Goal: Task Accomplishment & Management: Use online tool/utility

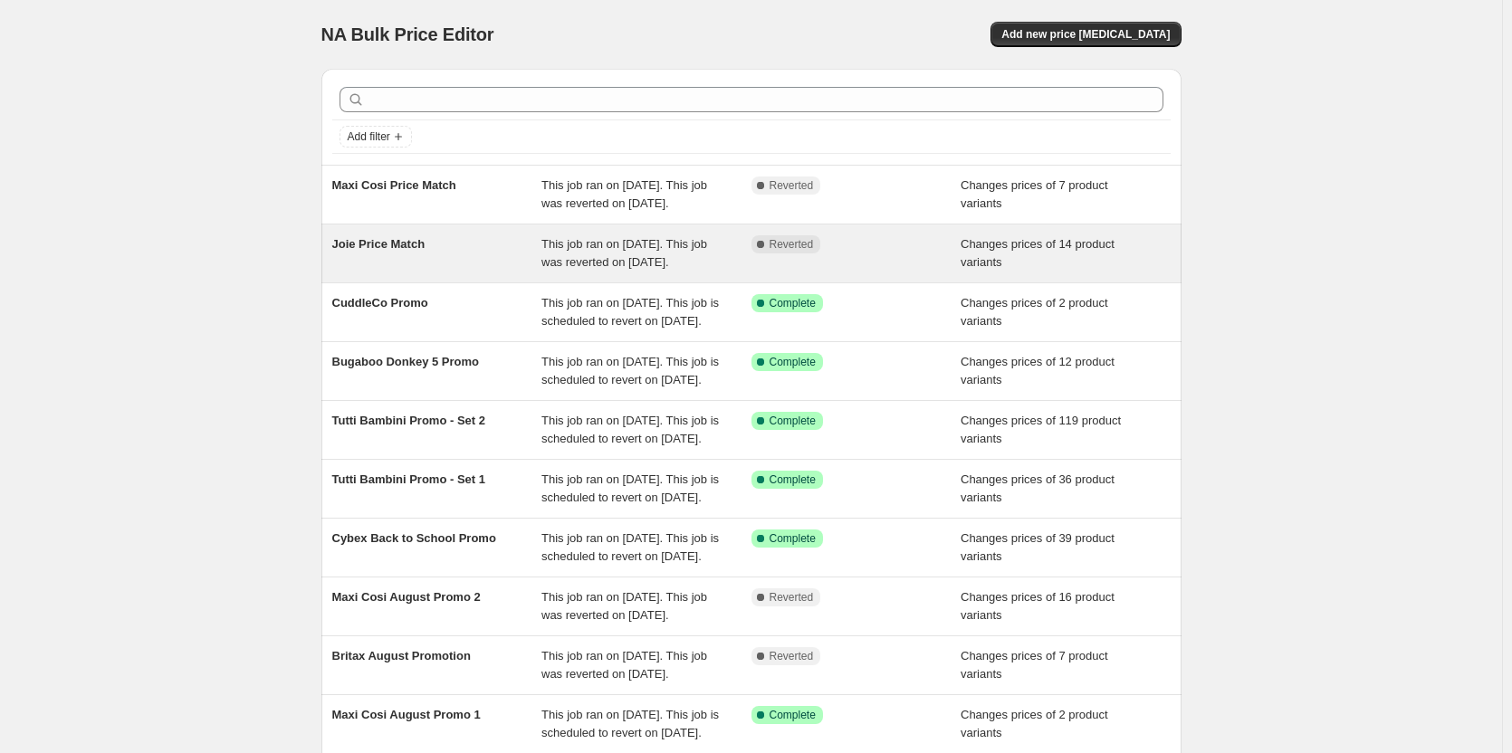
click at [570, 269] on span "This job ran on [DATE]. This job was reverted on [DATE]." at bounding box center [624, 253] width 166 height 32
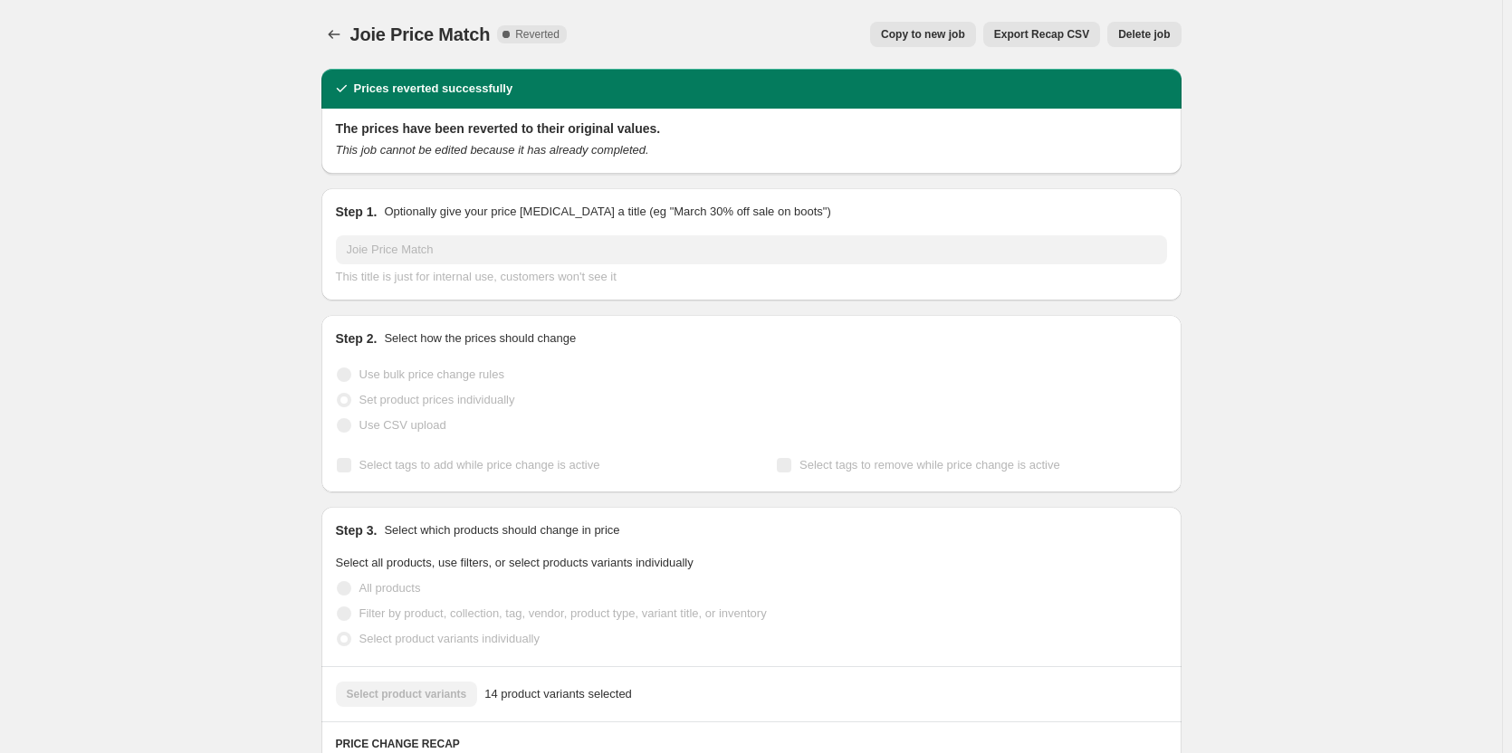
click at [946, 32] on span "Copy to new job" at bounding box center [923, 34] width 84 height 14
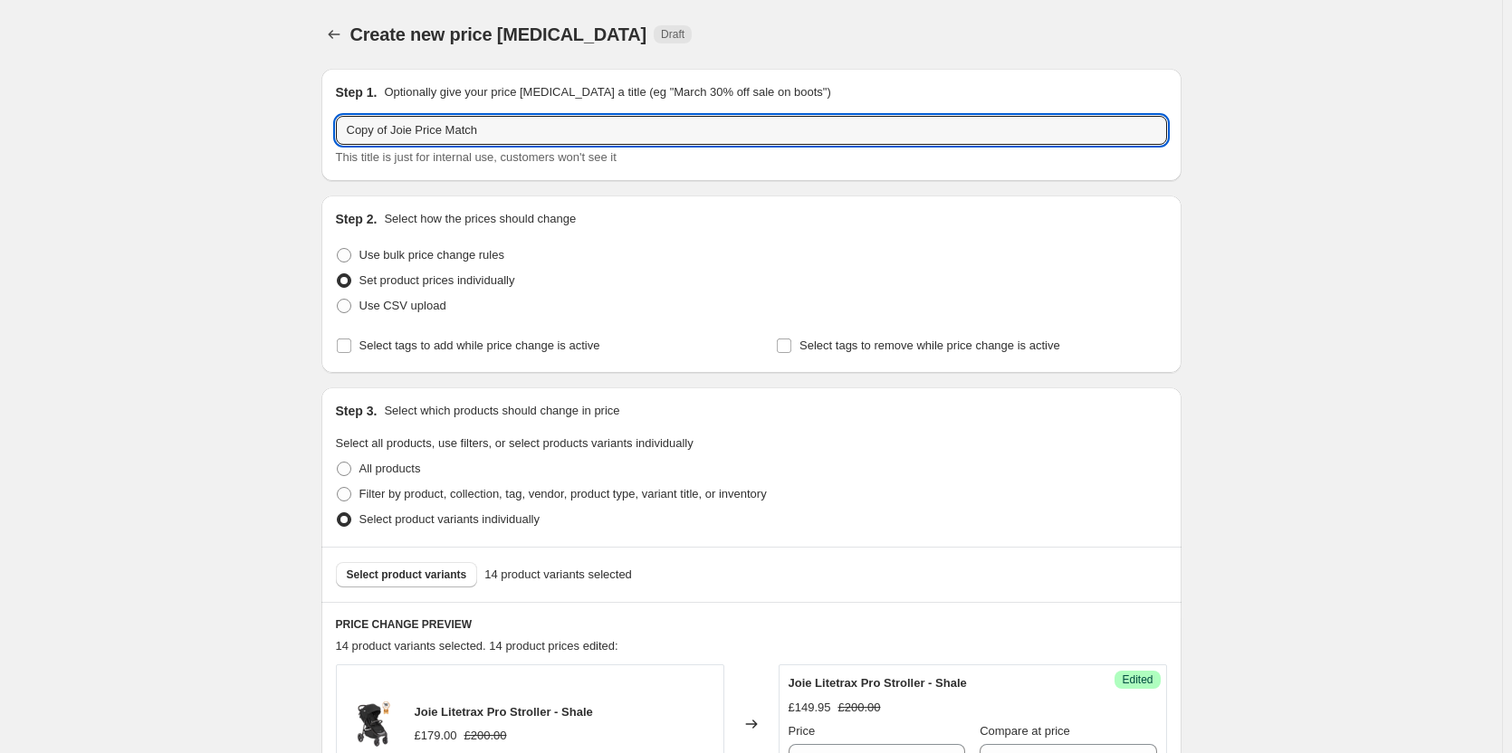
drag, startPoint x: 375, startPoint y: 123, endPoint x: 275, endPoint y: 119, distance: 99.7
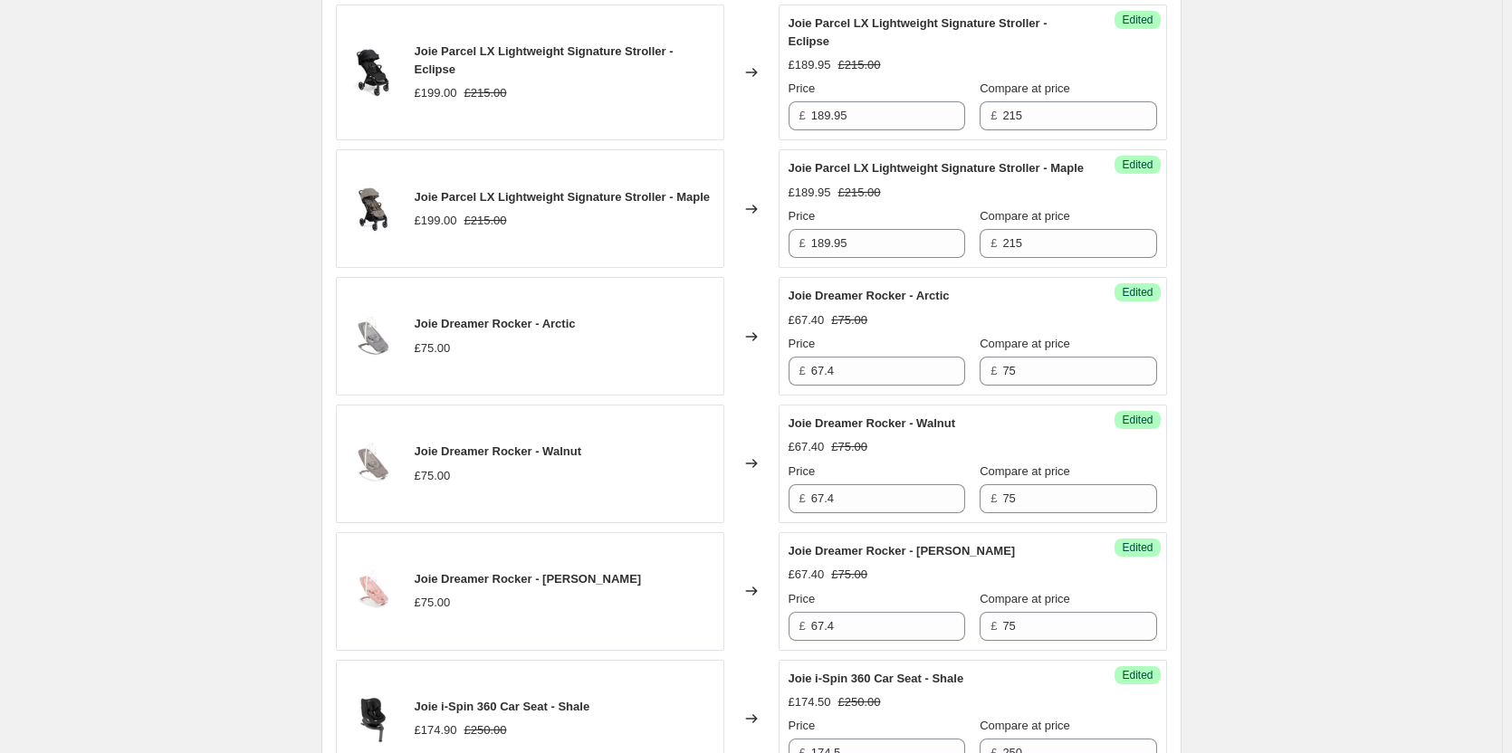
scroll to position [1732, 0]
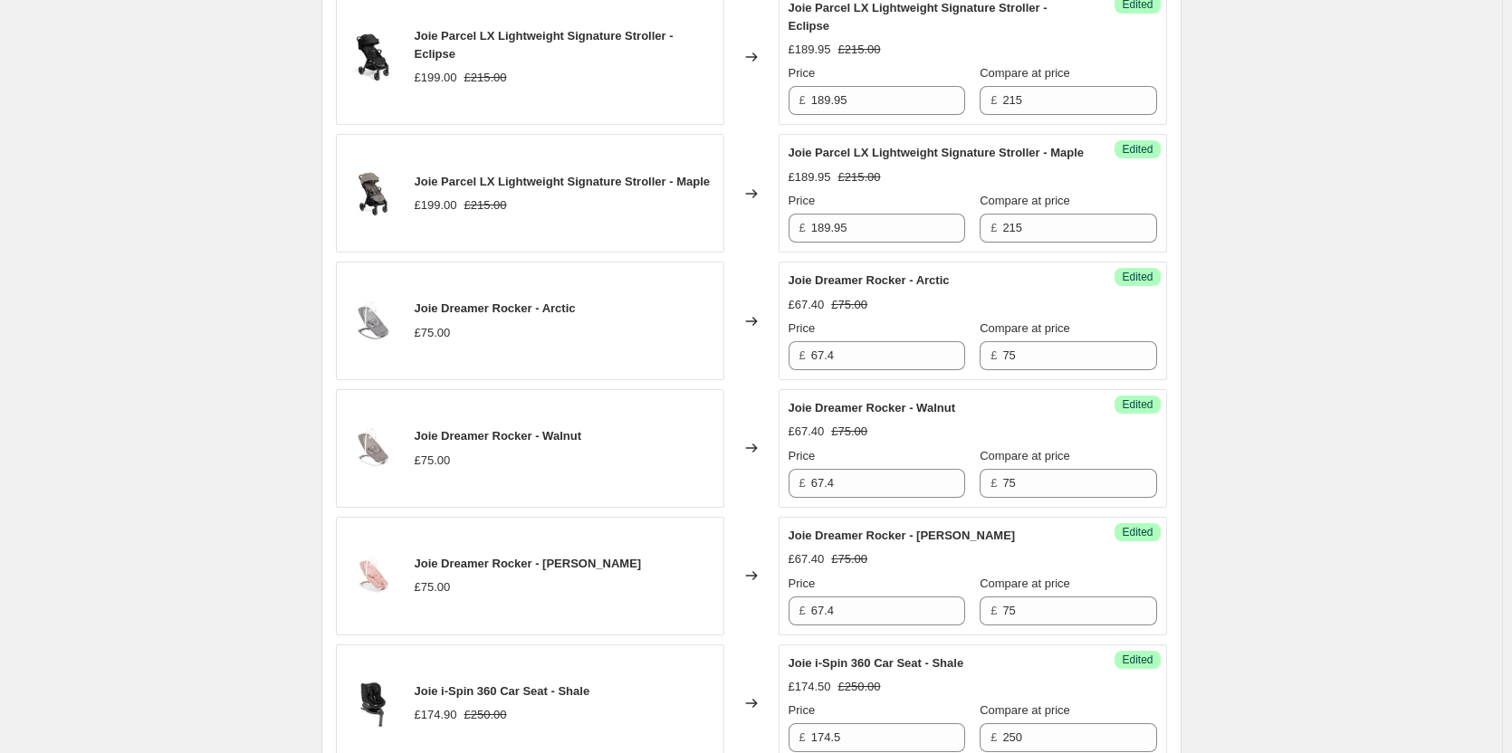
type input "Joie Price Match"
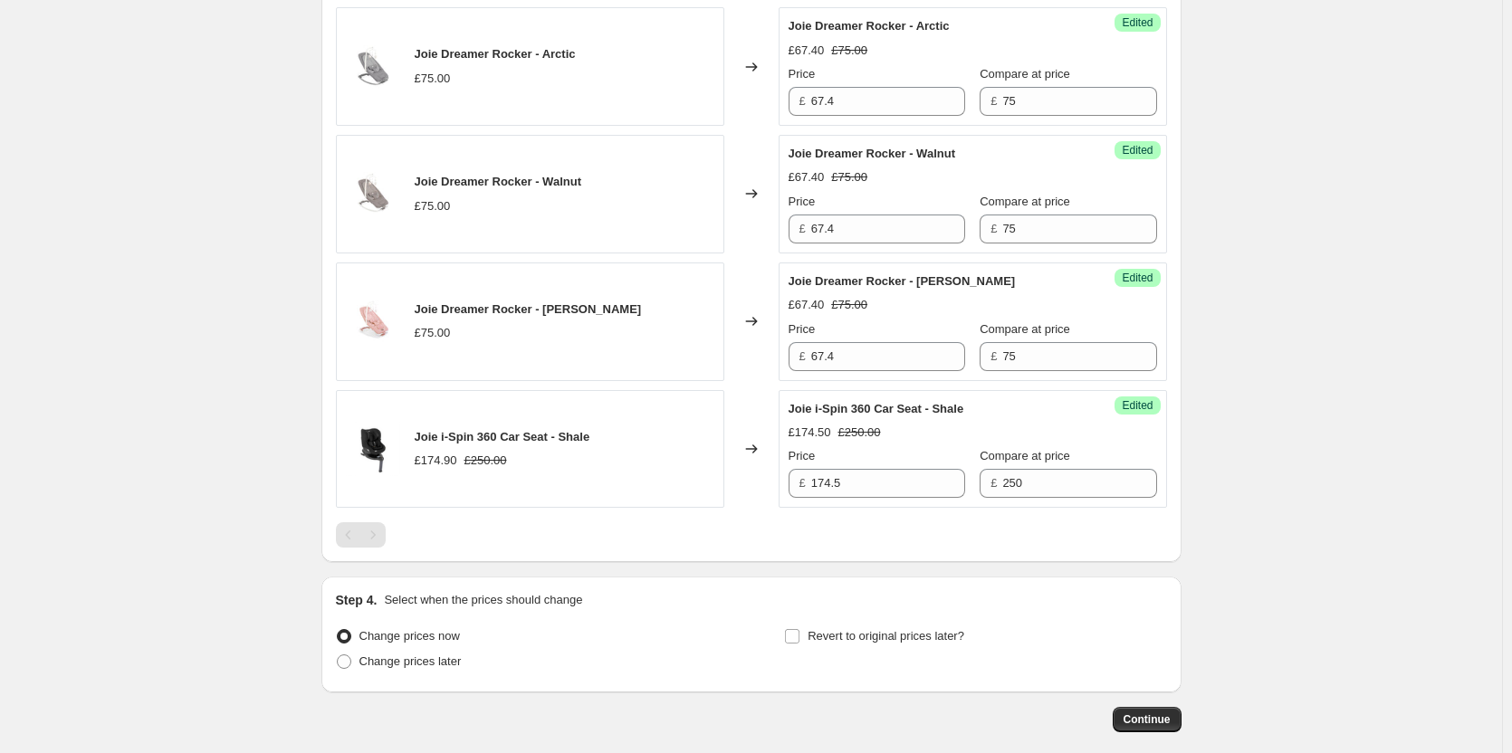
scroll to position [2004, 0]
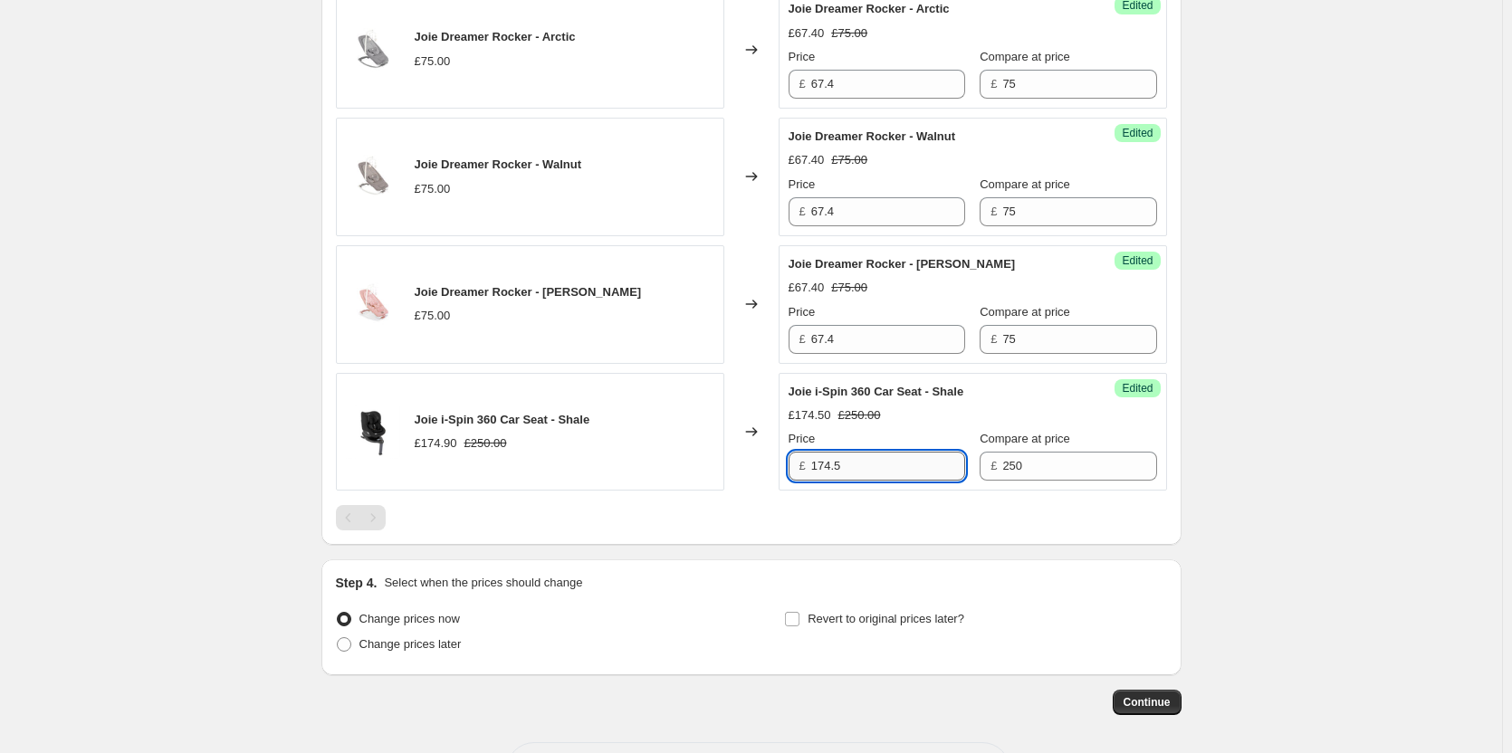
click at [866, 481] on input "174.5" at bounding box center [888, 466] width 154 height 29
type input "170"
drag, startPoint x: 626, startPoint y: 432, endPoint x: 415, endPoint y: 428, distance: 211.0
click at [415, 428] on div "Joie i-Spin 360 Car Seat - Shale £174.90 £250.00" at bounding box center [530, 432] width 388 height 119
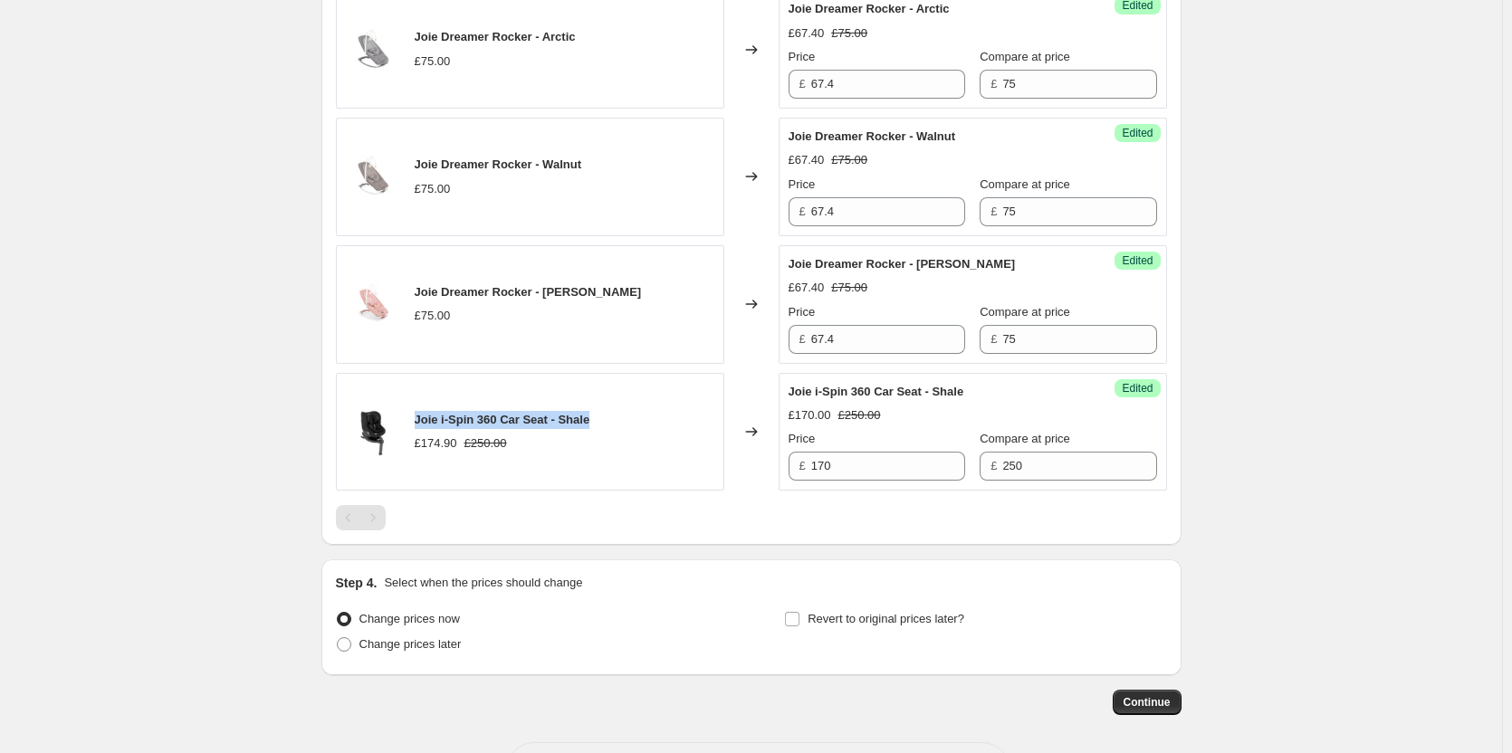
copy span "Joie i-Spin 360 Car Seat - Shale"
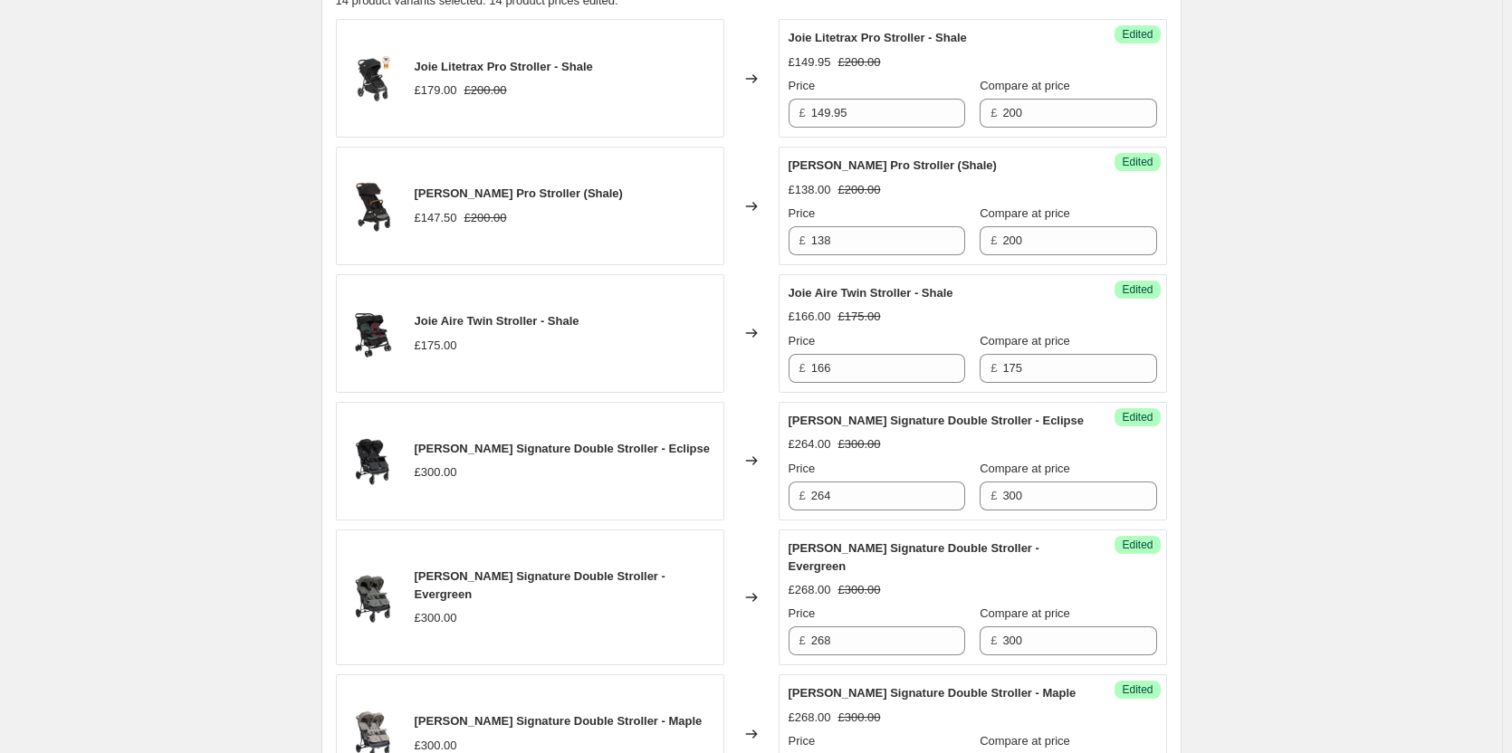
scroll to position [283, 0]
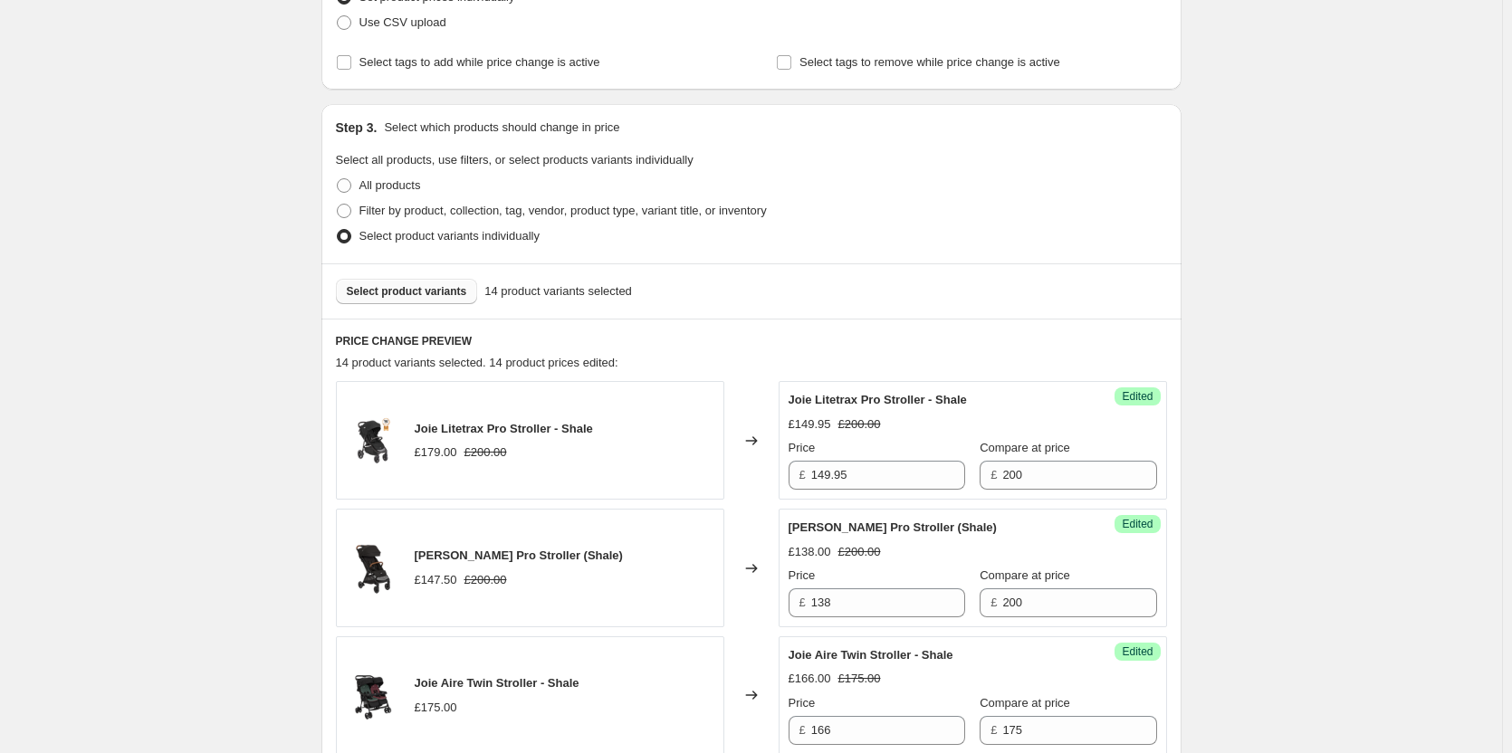
click at [431, 290] on span "Select product variants" at bounding box center [407, 291] width 120 height 14
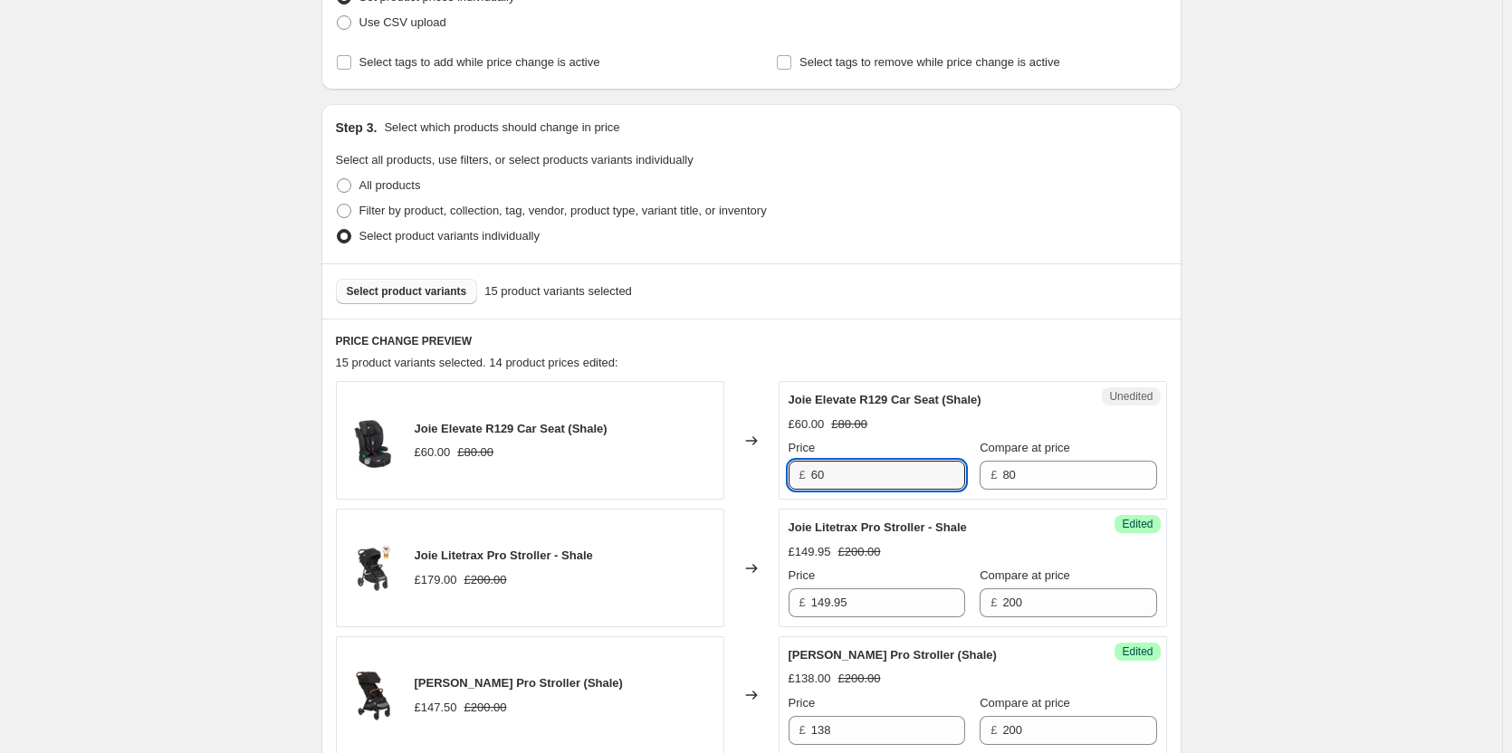
drag, startPoint x: 817, startPoint y: 474, endPoint x: 794, endPoint y: 472, distance: 22.8
click at [794, 472] on div "£ 60" at bounding box center [877, 475] width 177 height 29
type input "53.90"
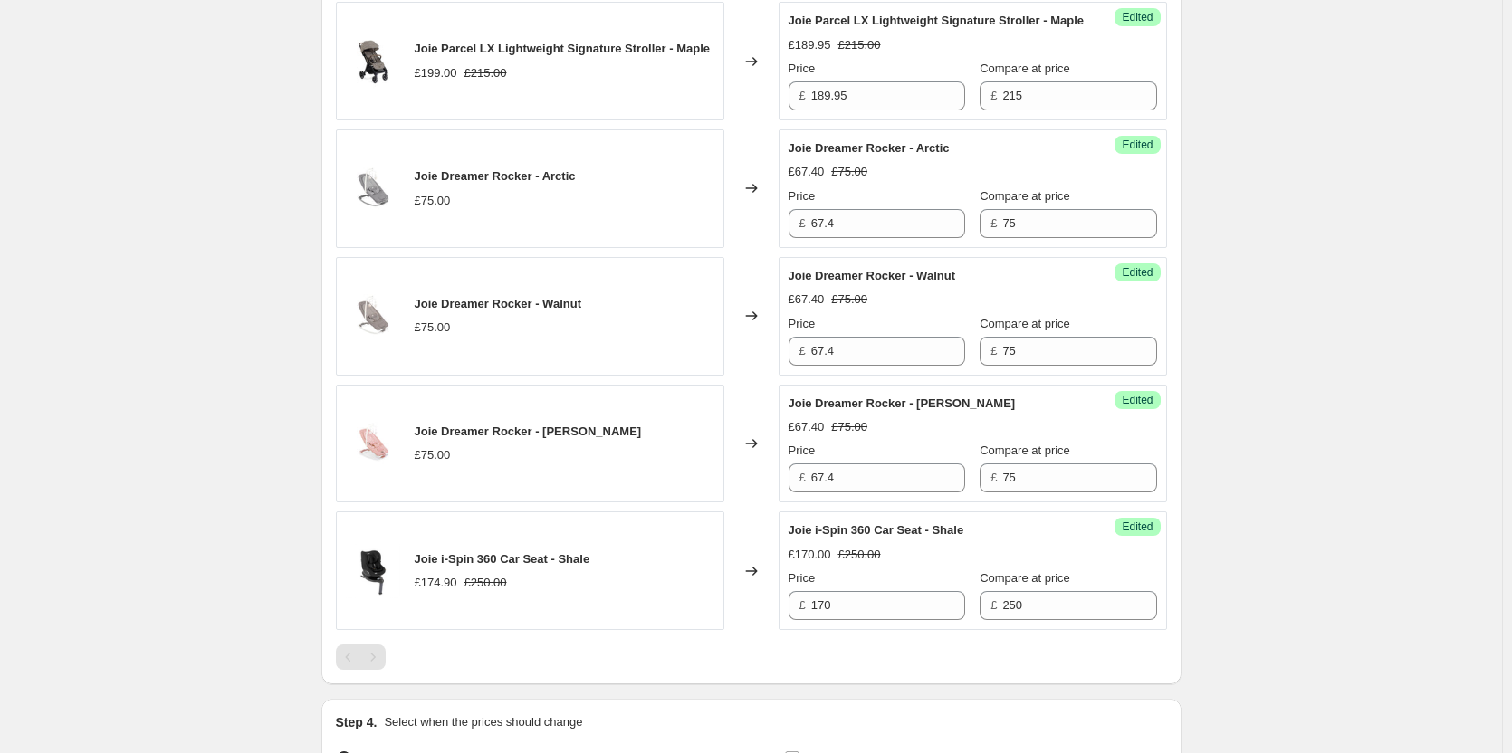
scroll to position [2222, 0]
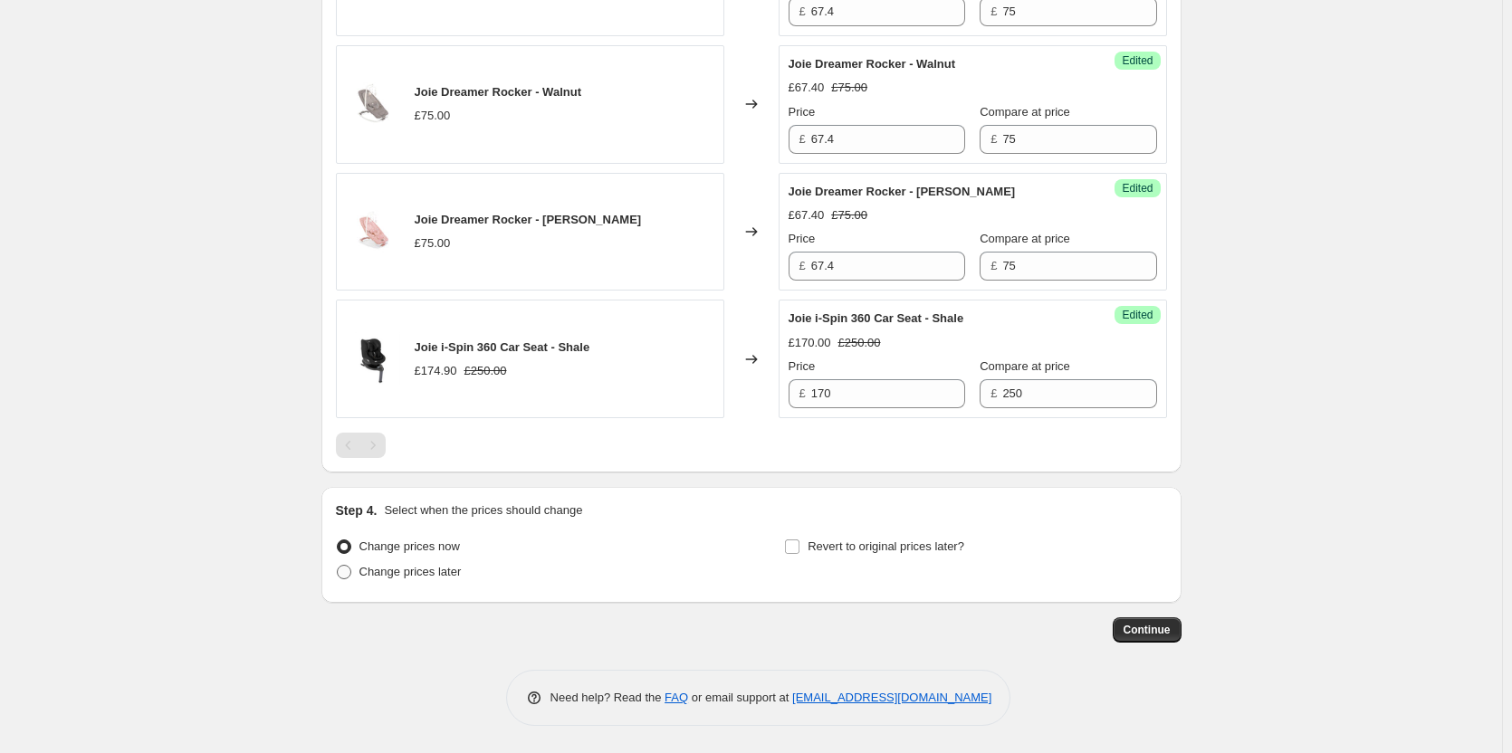
click at [402, 566] on span "Change prices later" at bounding box center [410, 572] width 102 height 14
click at [338, 566] on input "Change prices later" at bounding box center [337, 565] width 1 height 1
radio input "true"
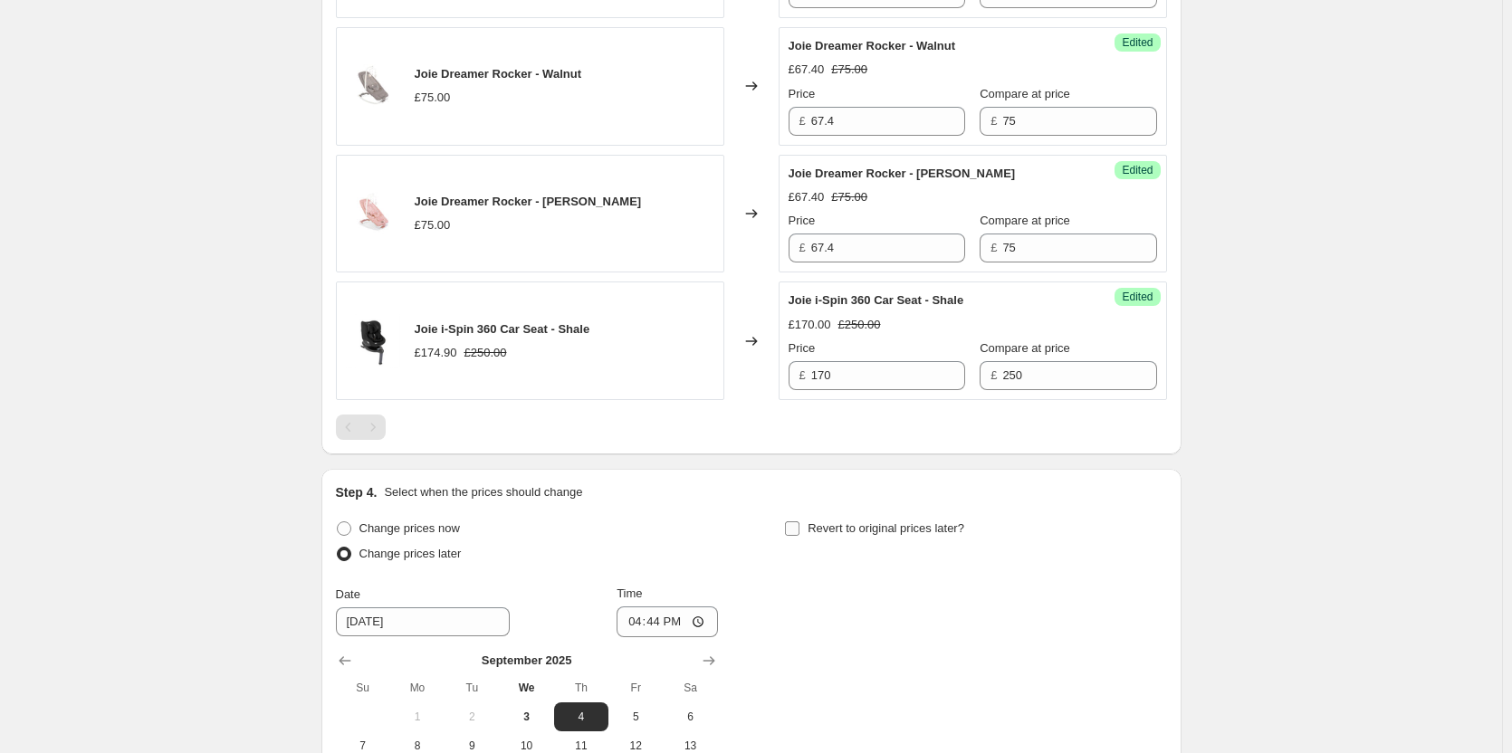
click at [834, 535] on span "Revert to original prices later?" at bounding box center [886, 529] width 157 height 14
click at [800, 536] on input "Revert to original prices later?" at bounding box center [792, 529] width 14 height 14
checkbox input "true"
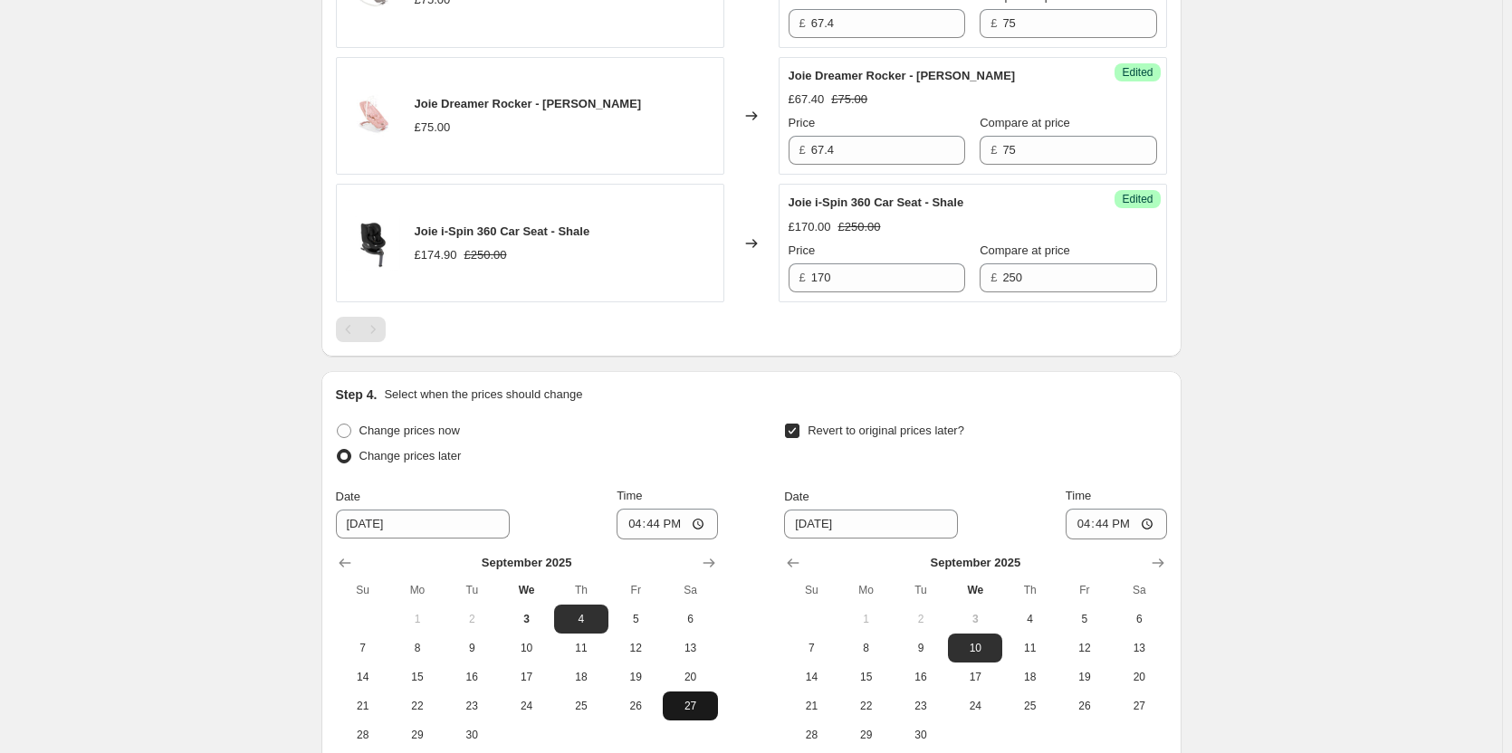
scroll to position [2494, 0]
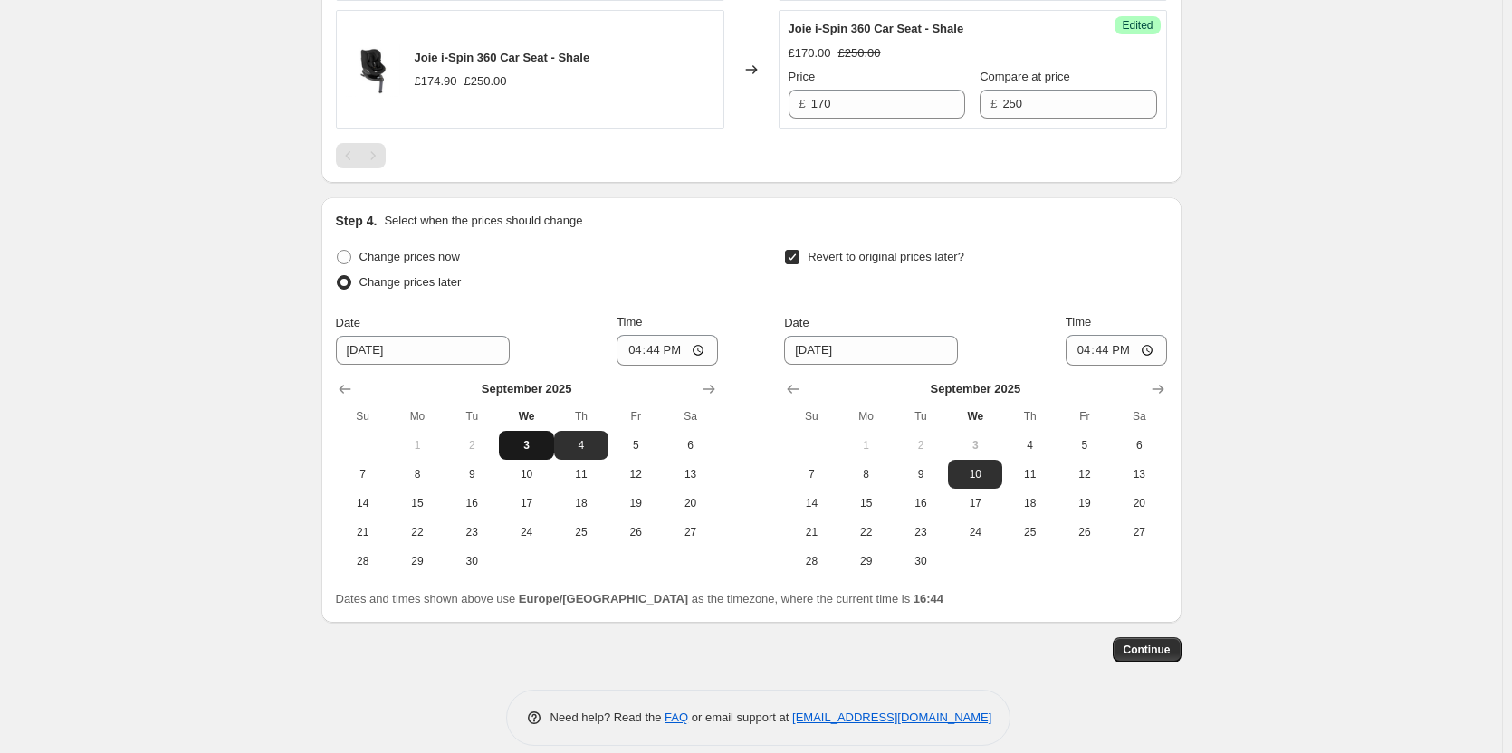
click at [538, 453] on span "3" at bounding box center [526, 445] width 40 height 14
type input "9/3/2025"
click at [1047, 453] on span "4" at bounding box center [1030, 445] width 40 height 14
type input "9/4/2025"
click at [665, 366] on input "16:44" at bounding box center [667, 350] width 101 height 31
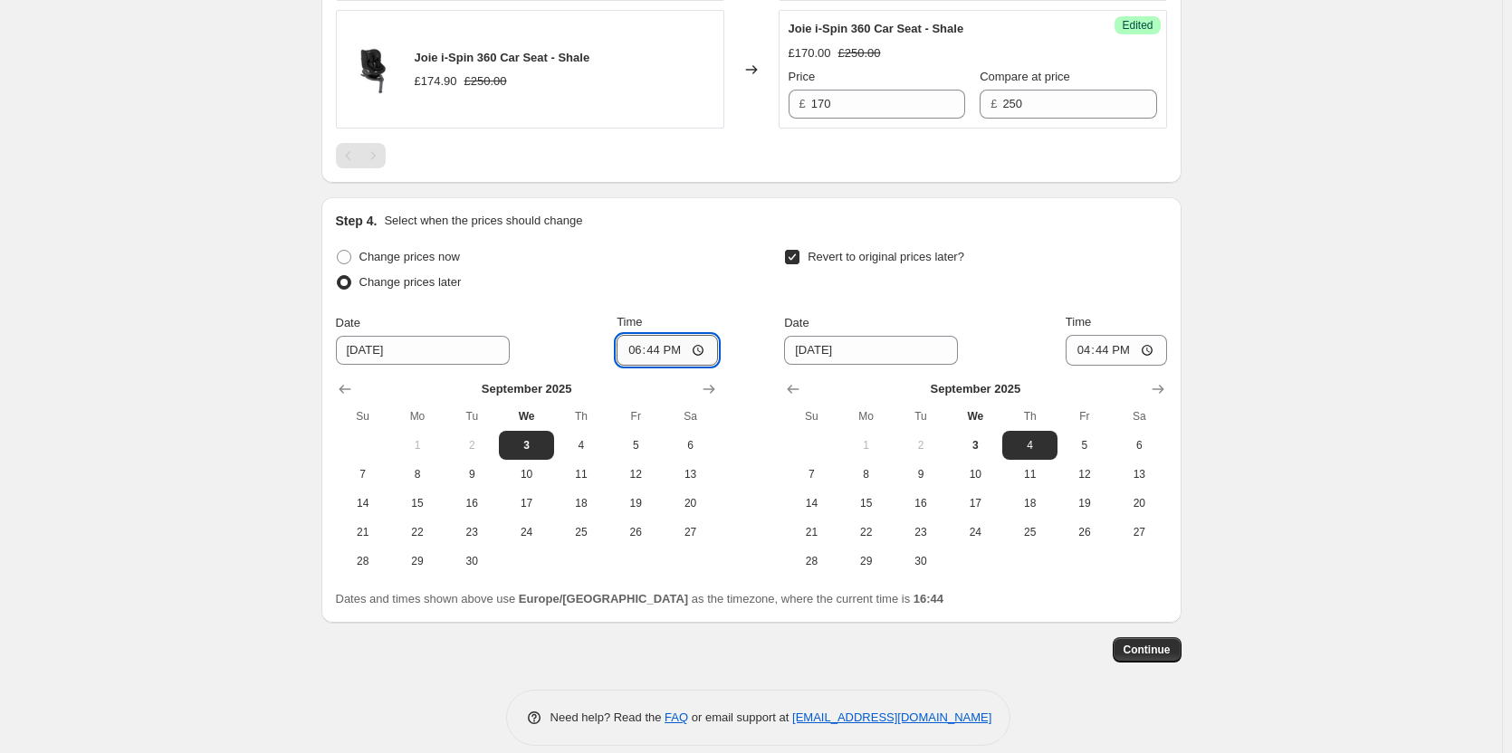
type input "18:00"
click at [1121, 366] on input "16:44" at bounding box center [1116, 350] width 101 height 31
click at [1109, 366] on input "16:44" at bounding box center [1116, 350] width 101 height 31
type input "06:00"
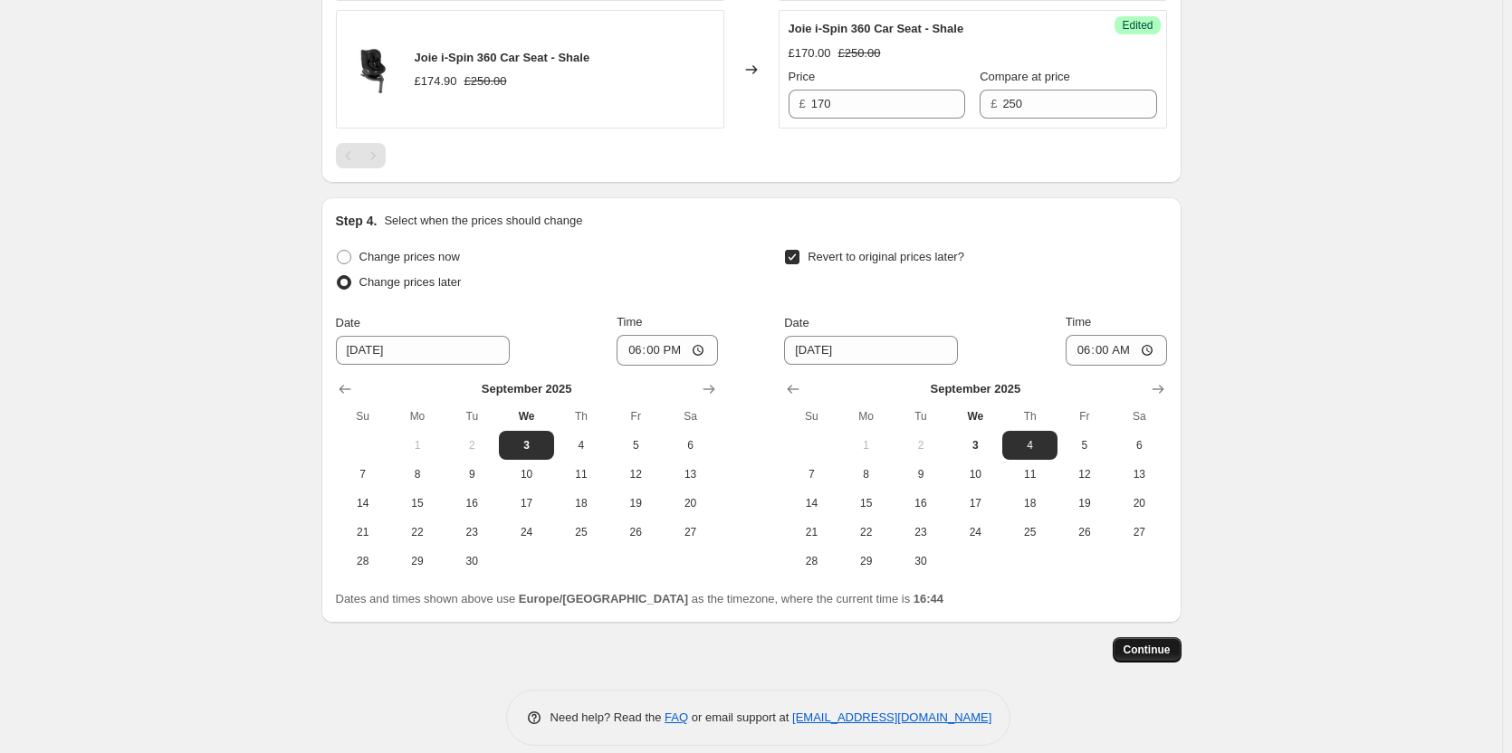
click at [1141, 657] on span "Continue" at bounding box center [1147, 650] width 47 height 14
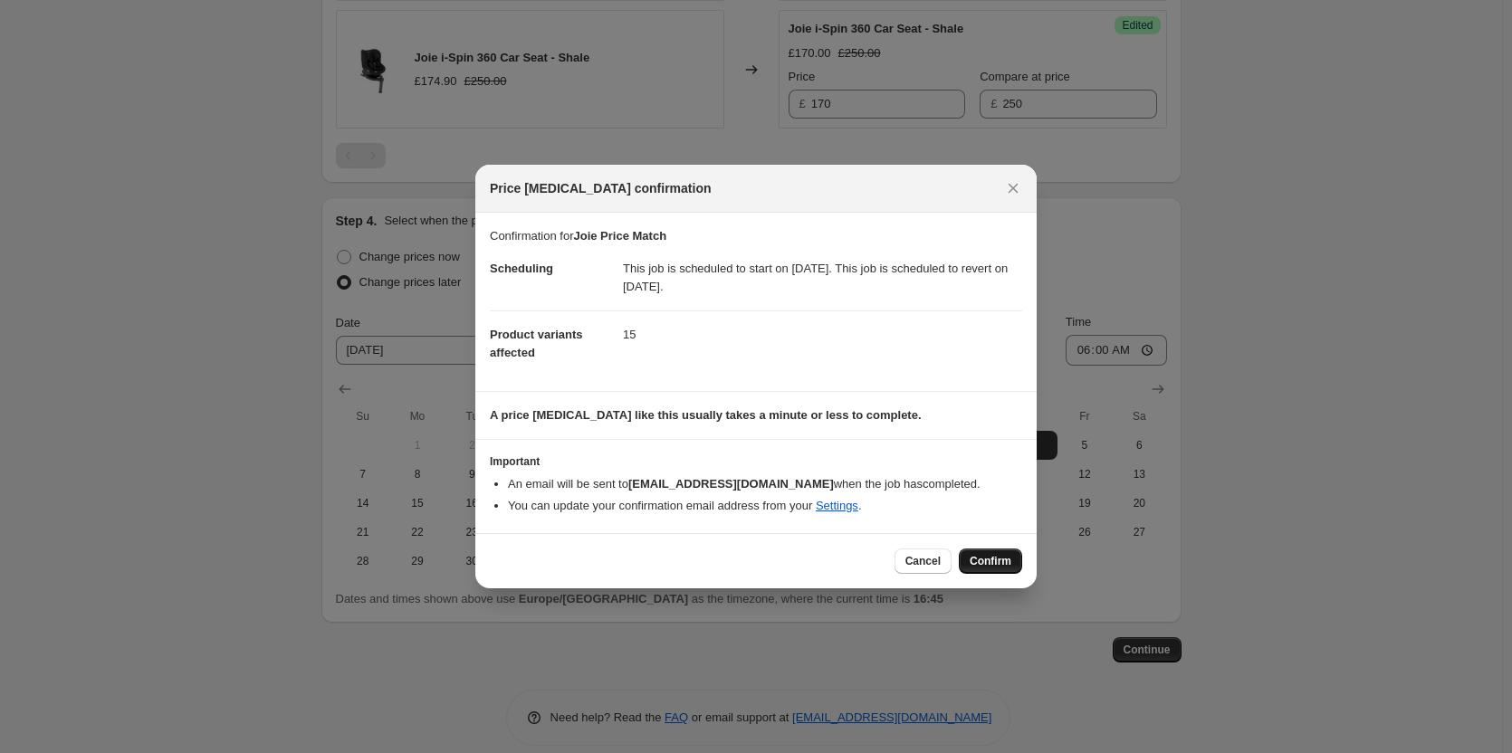
click at [1003, 560] on span "Confirm" at bounding box center [991, 561] width 42 height 14
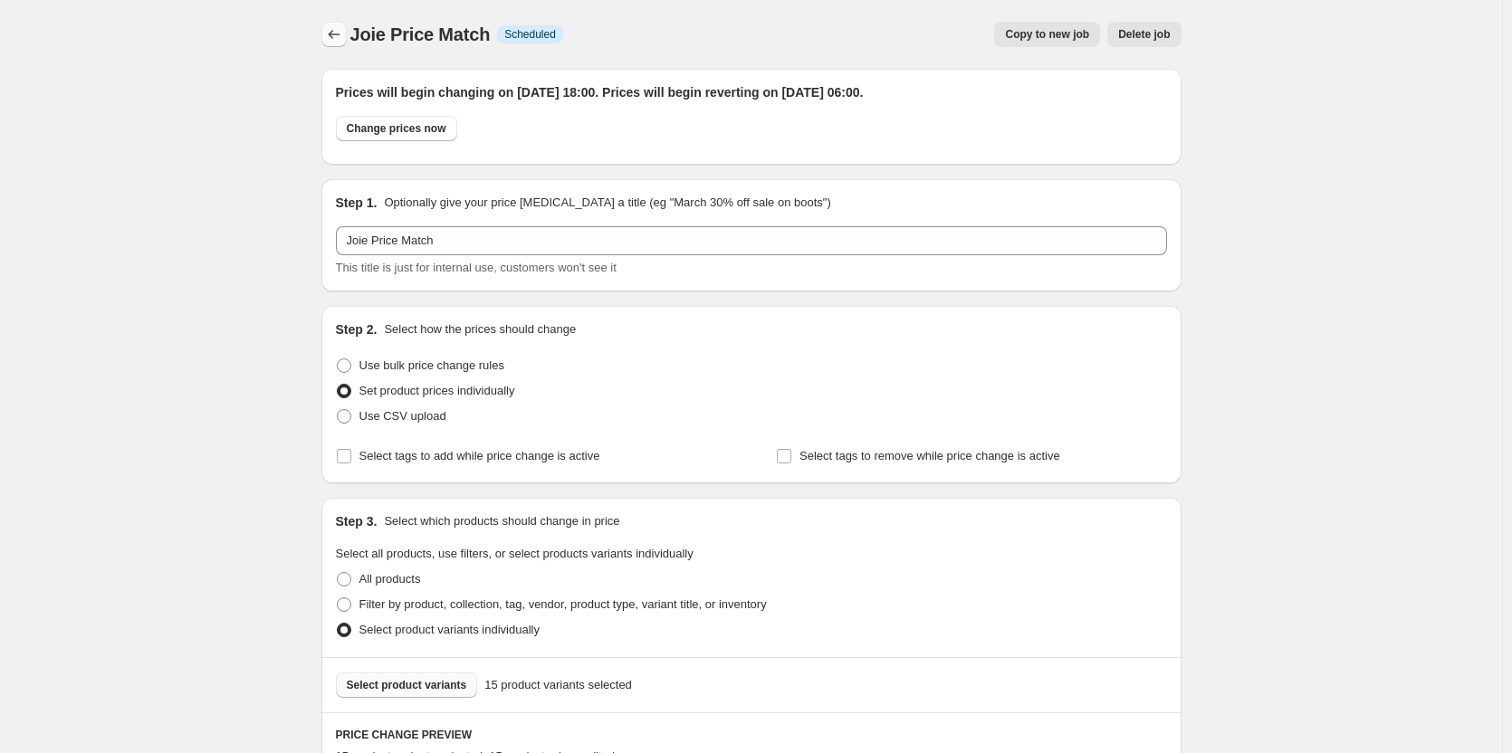
click at [331, 22] on button "Price change jobs" at bounding box center [333, 34] width 25 height 25
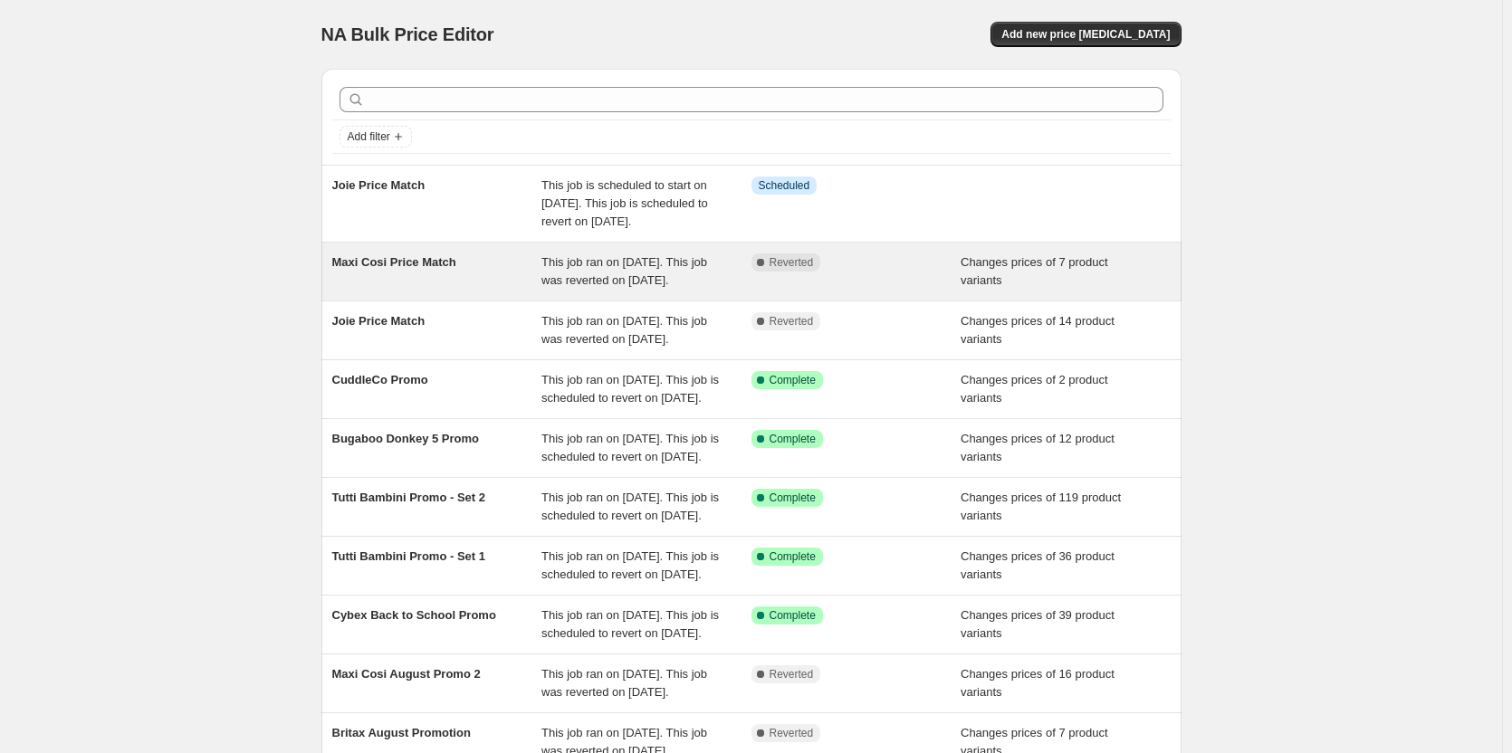
click at [616, 287] on span "This job ran on 2 September 2025. This job was reverted on 3 September 2025." at bounding box center [624, 271] width 166 height 32
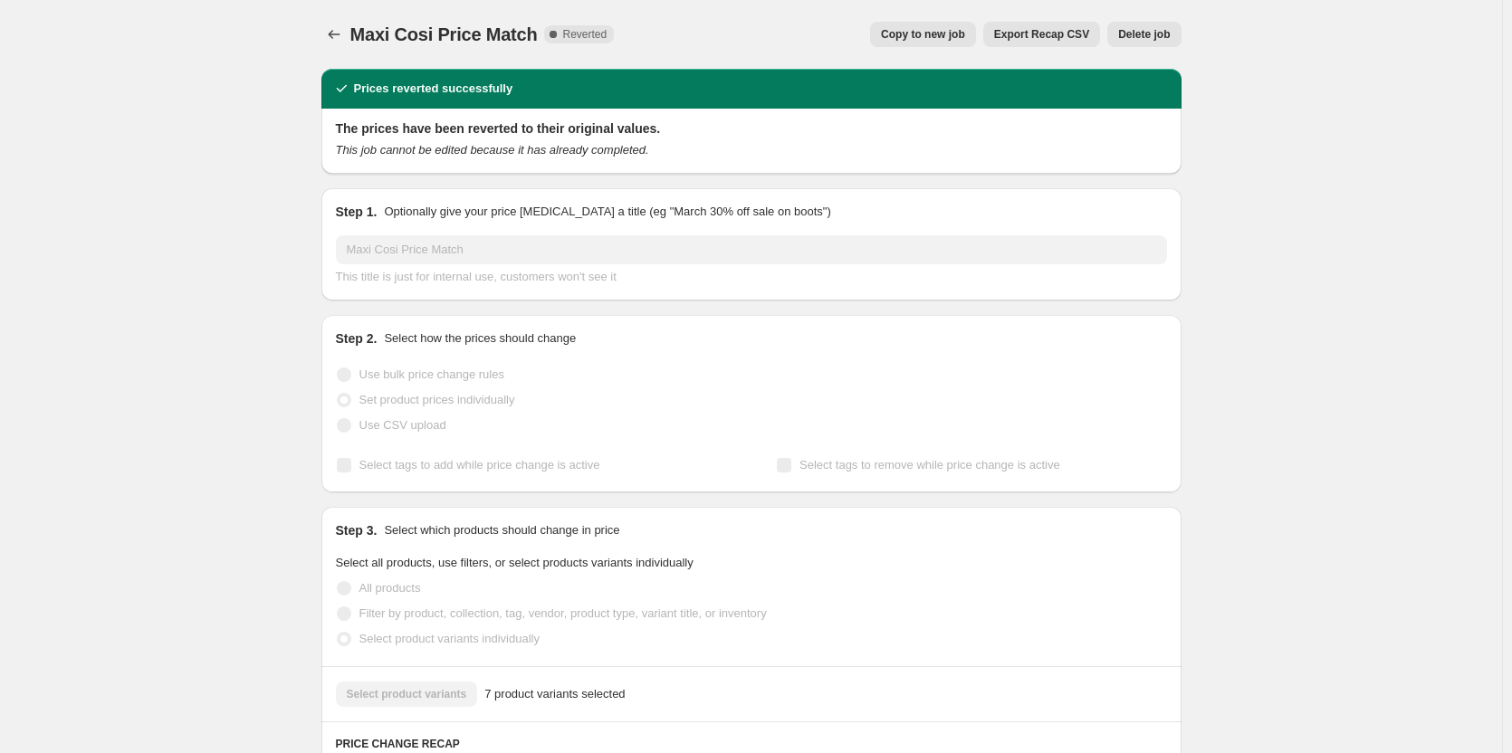
click at [951, 29] on span "Copy to new job" at bounding box center [923, 34] width 84 height 14
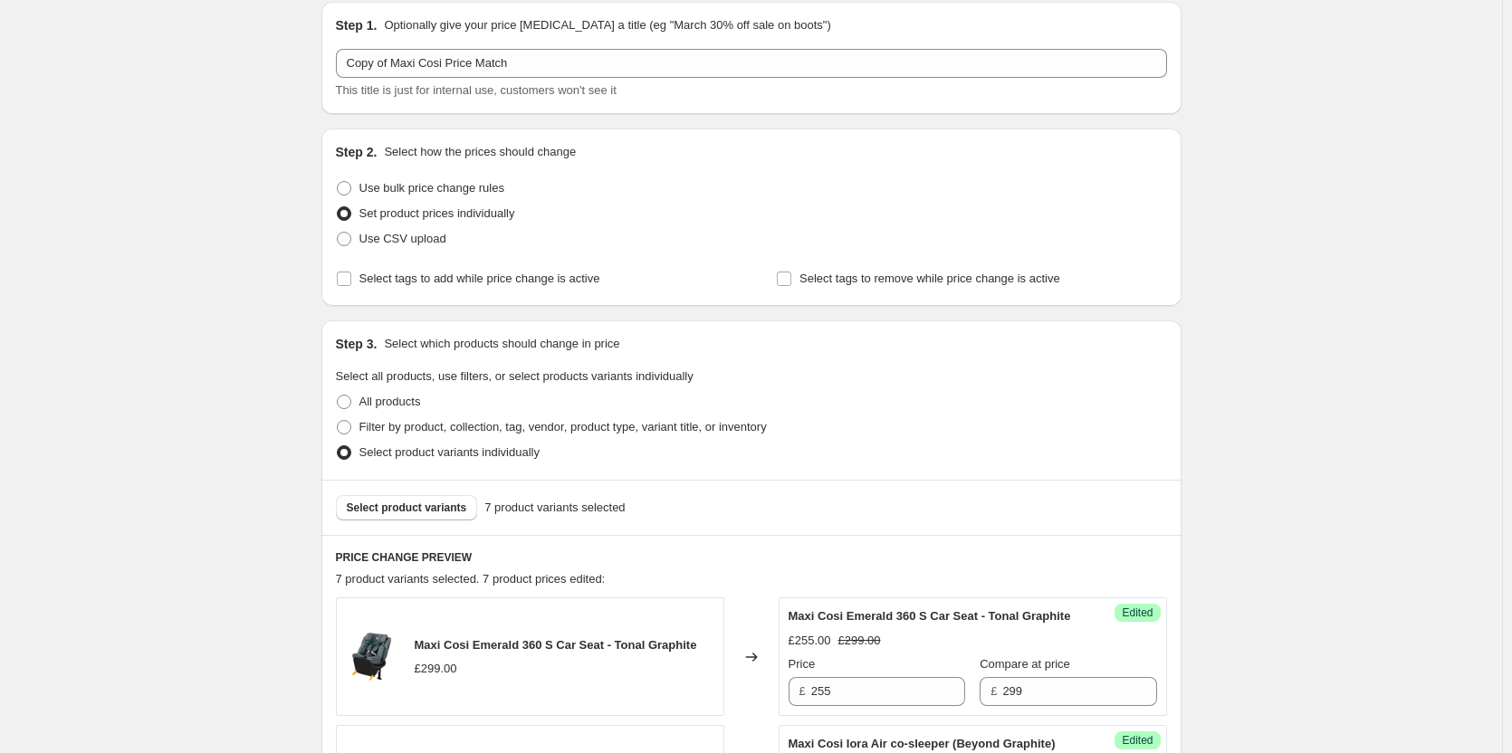
scroll to position [543, 0]
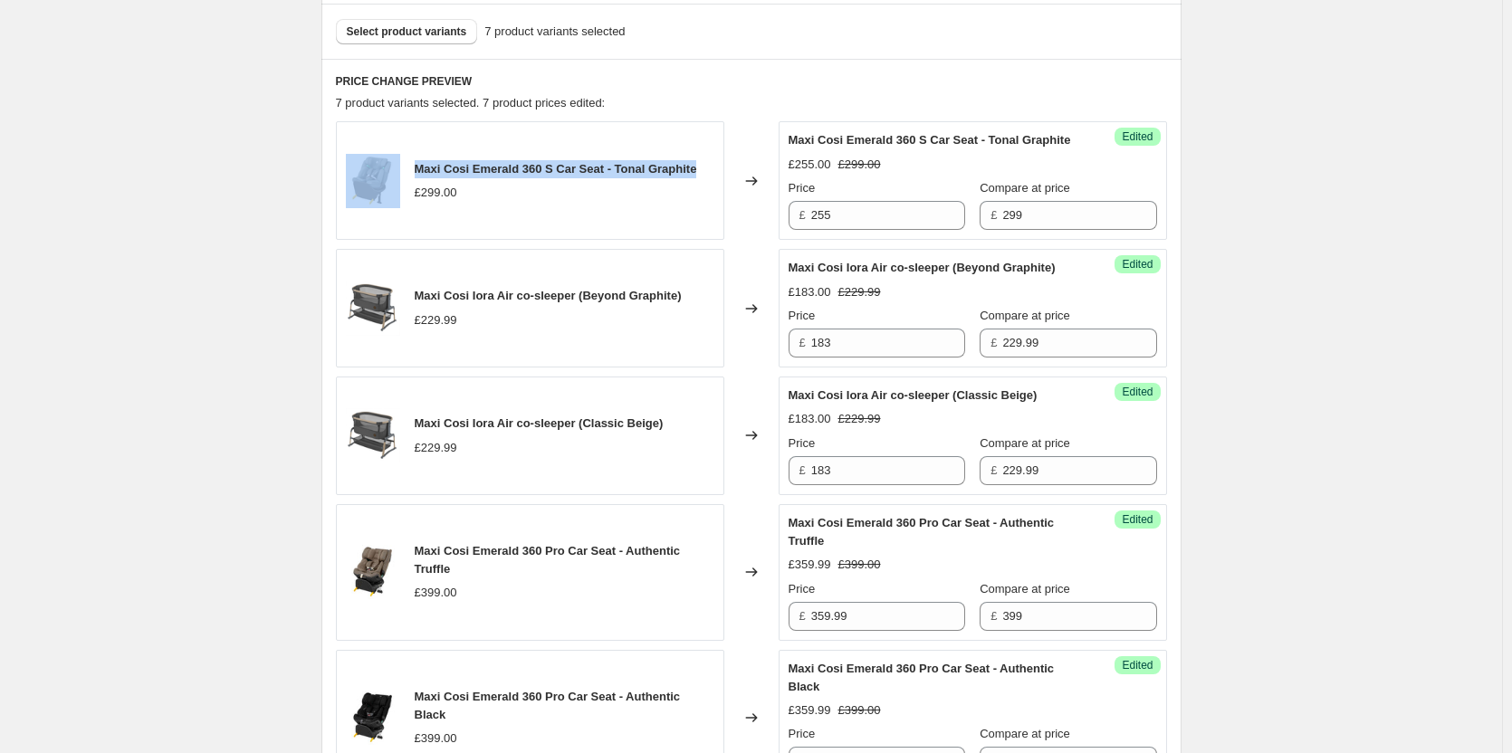
drag, startPoint x: 700, startPoint y: 175, endPoint x: 399, endPoint y: 174, distance: 300.6
click at [399, 174] on div "Maxi Cosi Emerald 360 S Car Seat - Tonal Graphite £299.00" at bounding box center [530, 180] width 388 height 119
copy div "Maxi Cosi Emerald 360 S Car Seat - Tonal Graphite"
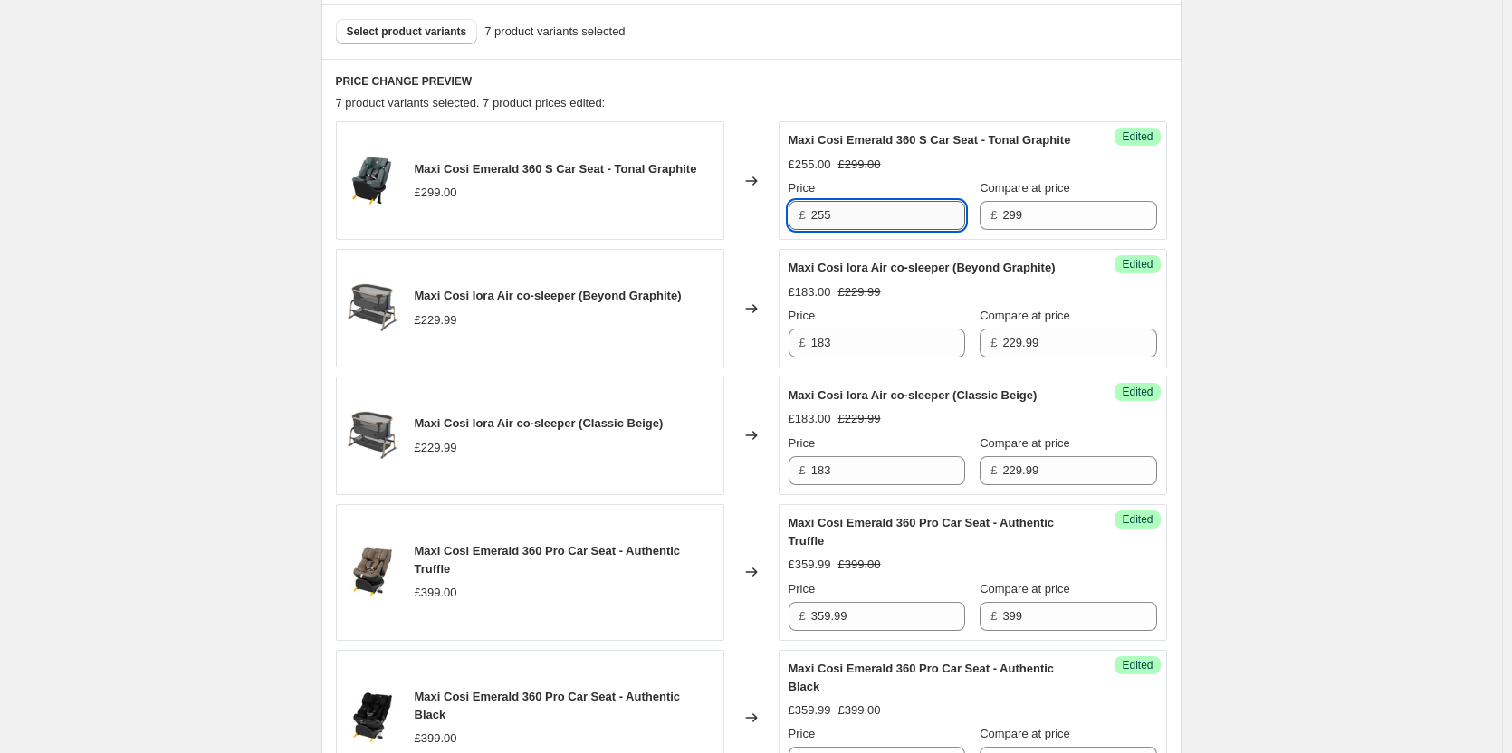
click at [855, 230] on input "255" at bounding box center [888, 215] width 154 height 29
type input "269.90"
click at [1330, 343] on div "Create new price change job. This page is ready Create new price change job Dra…" at bounding box center [751, 417] width 1502 height 1920
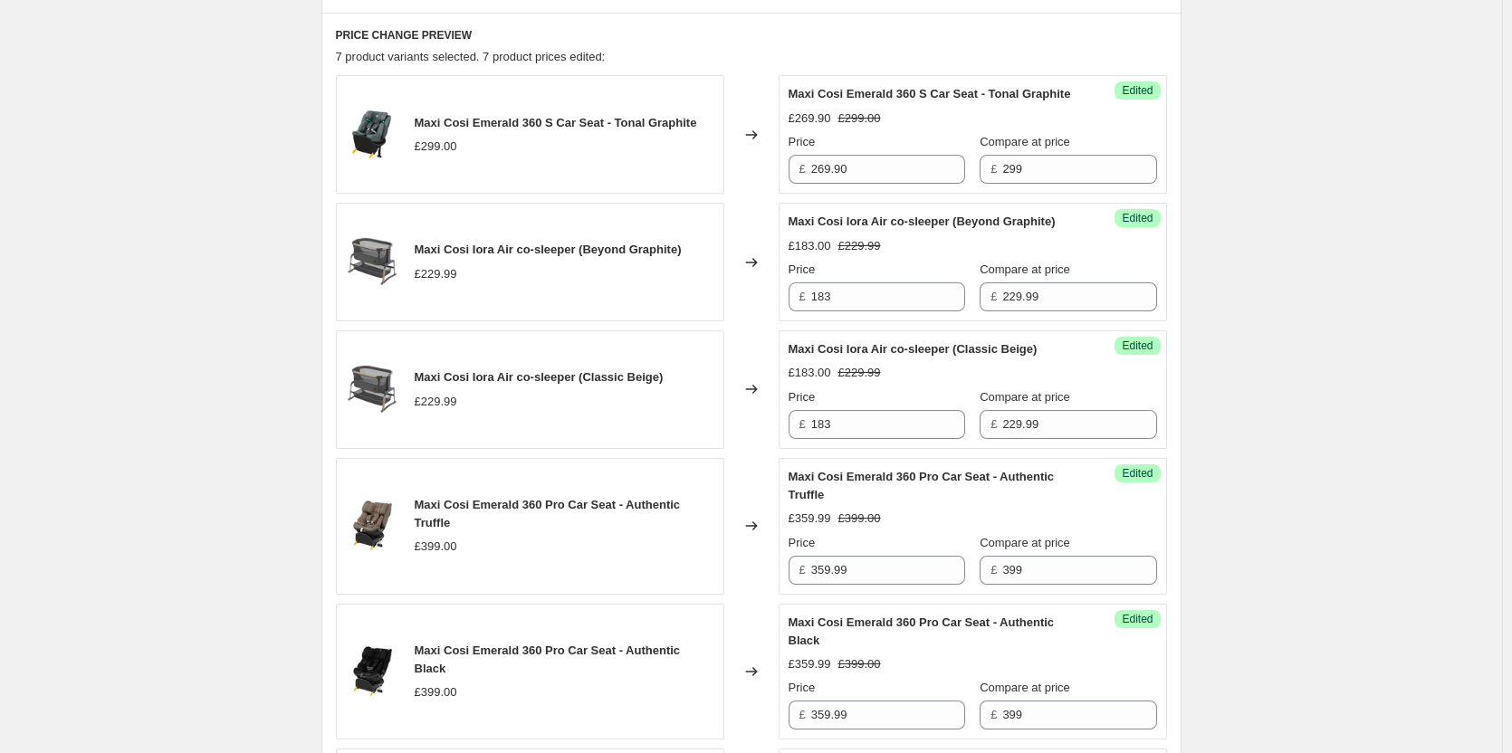
scroll to position [406, 0]
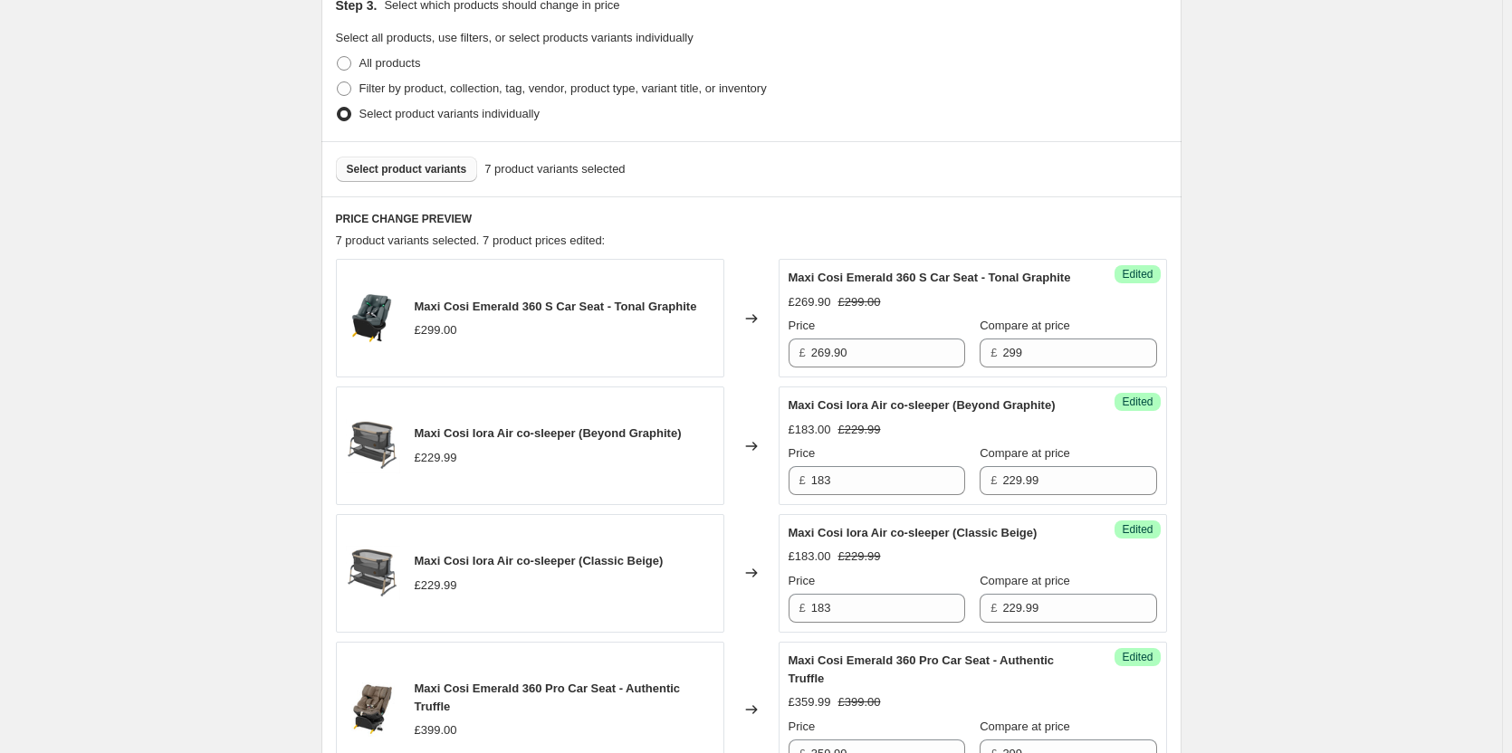
click at [425, 177] on button "Select product variants" at bounding box center [407, 169] width 142 height 25
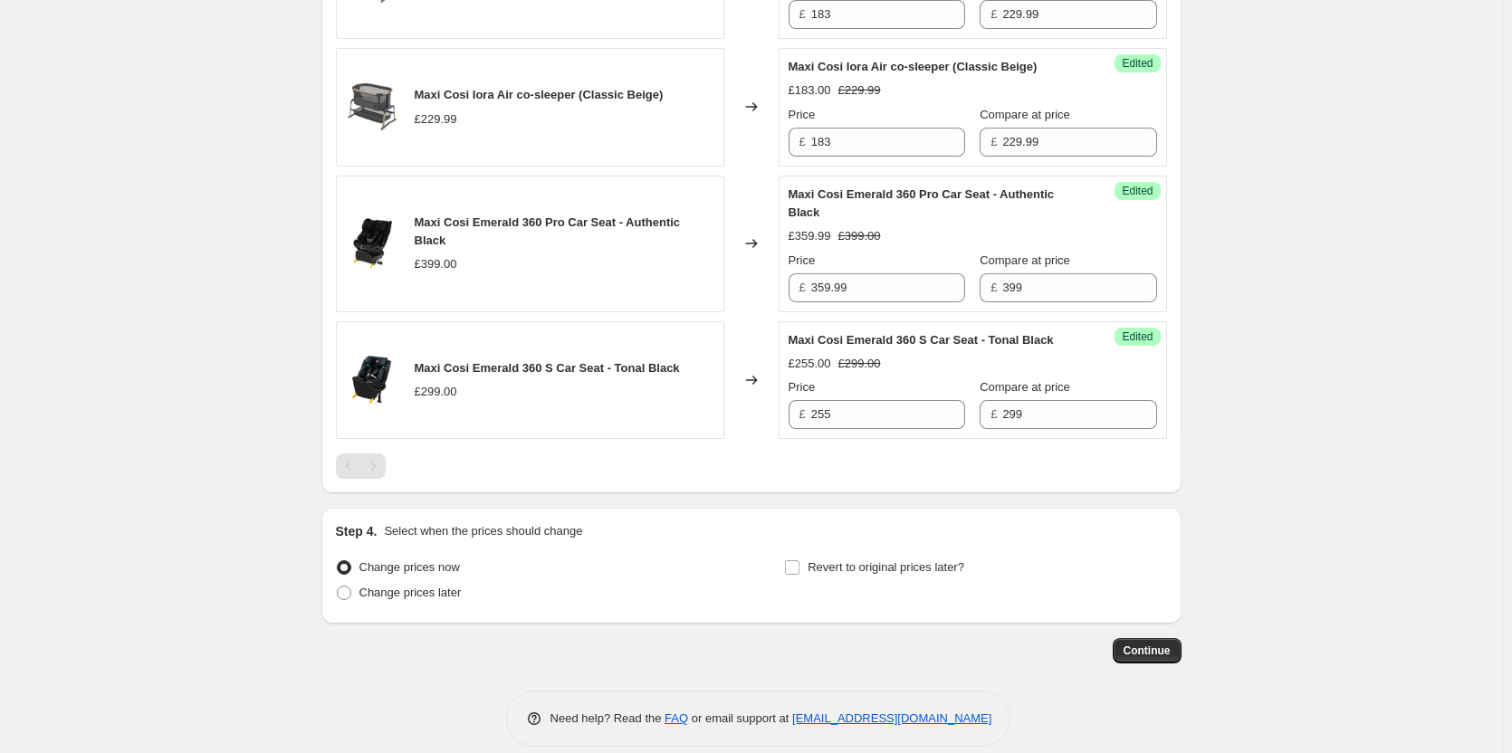
scroll to position [929, 0]
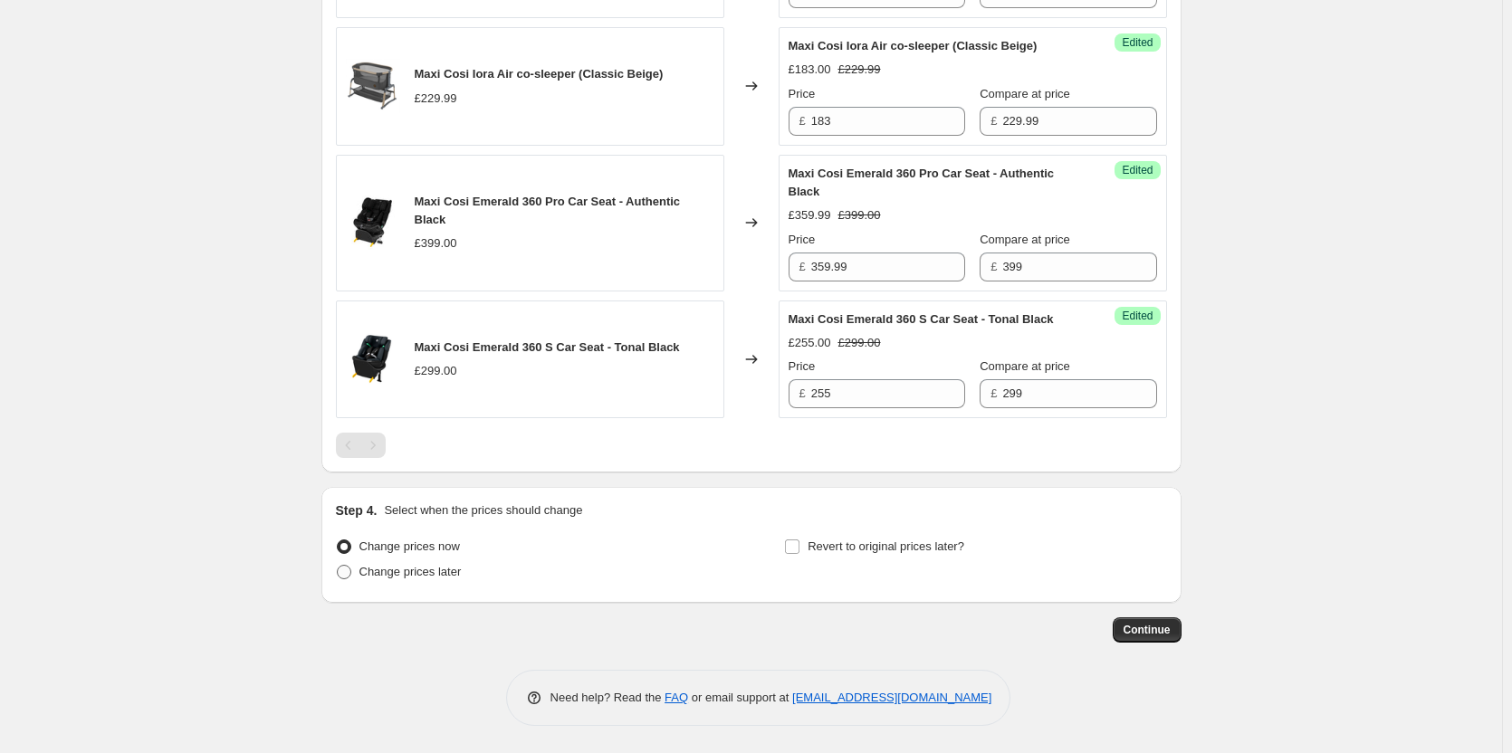
click at [398, 578] on span "Change prices later" at bounding box center [410, 572] width 102 height 14
click at [338, 566] on input "Change prices later" at bounding box center [337, 565] width 1 height 1
radio input "true"
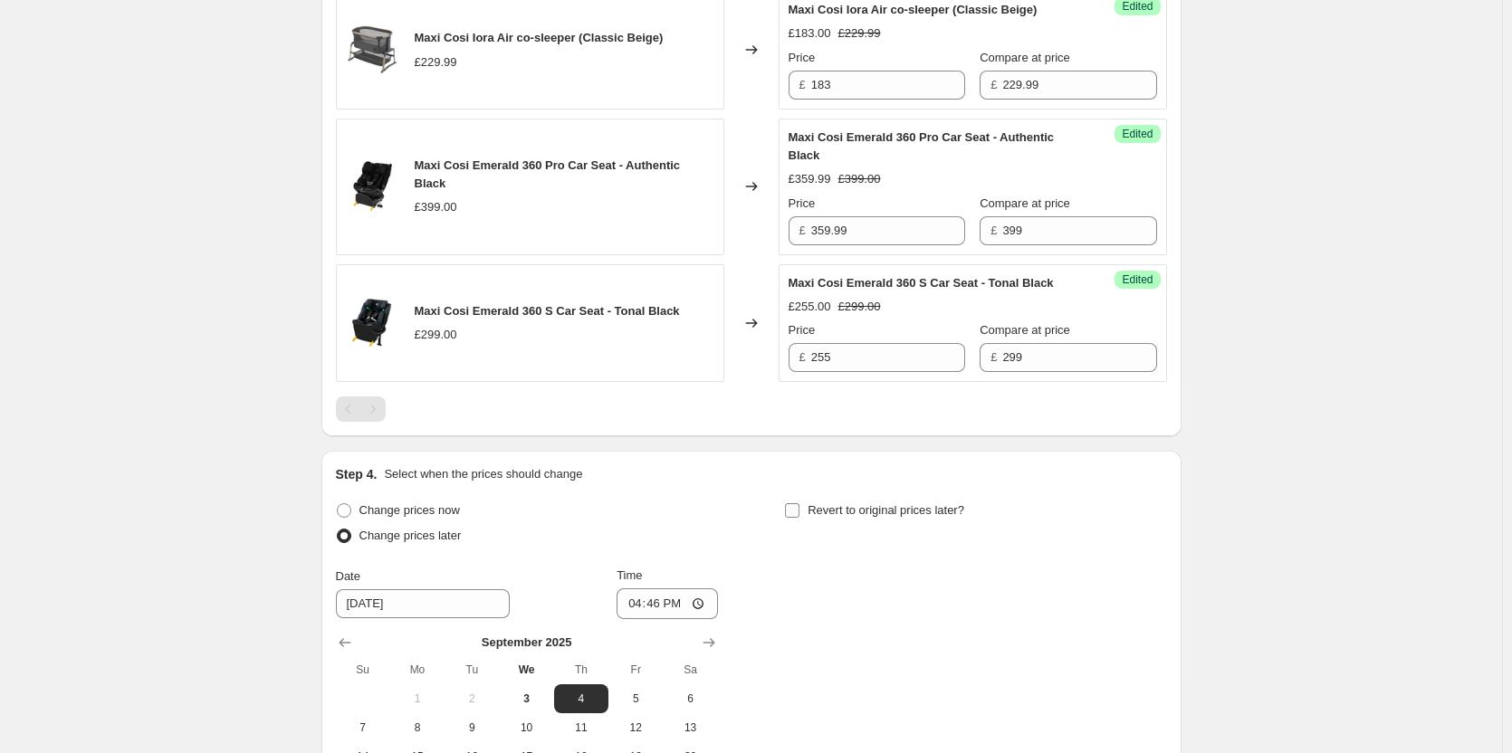
click at [875, 523] on label "Revert to original prices later?" at bounding box center [874, 510] width 180 height 25
click at [800, 518] on input "Revert to original prices later?" at bounding box center [792, 510] width 14 height 14
checkbox input "true"
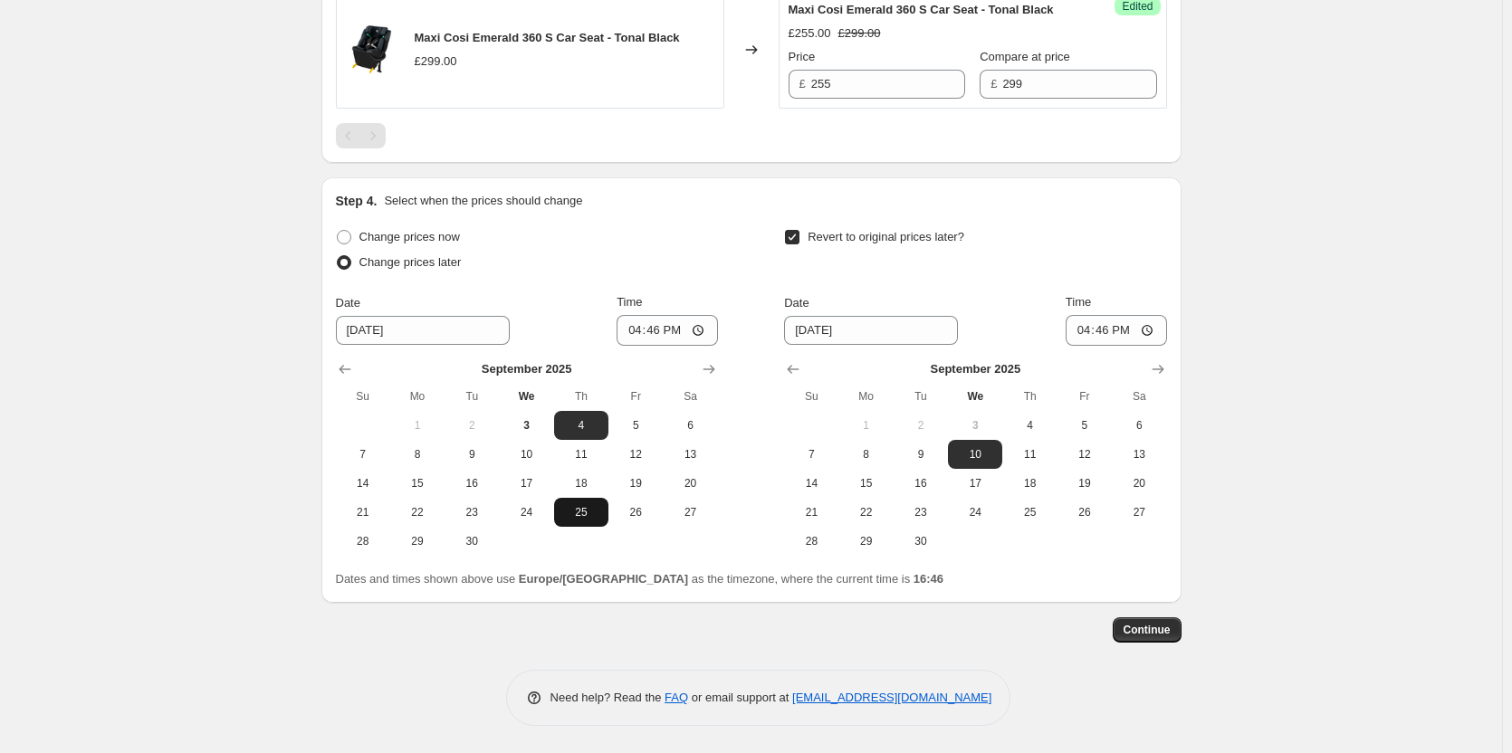
scroll to position [1239, 0]
click at [520, 411] on button "3" at bounding box center [526, 425] width 54 height 29
type input "9/3/2025"
click at [1019, 417] on button "4" at bounding box center [1029, 425] width 54 height 29
type input "9/4/2025"
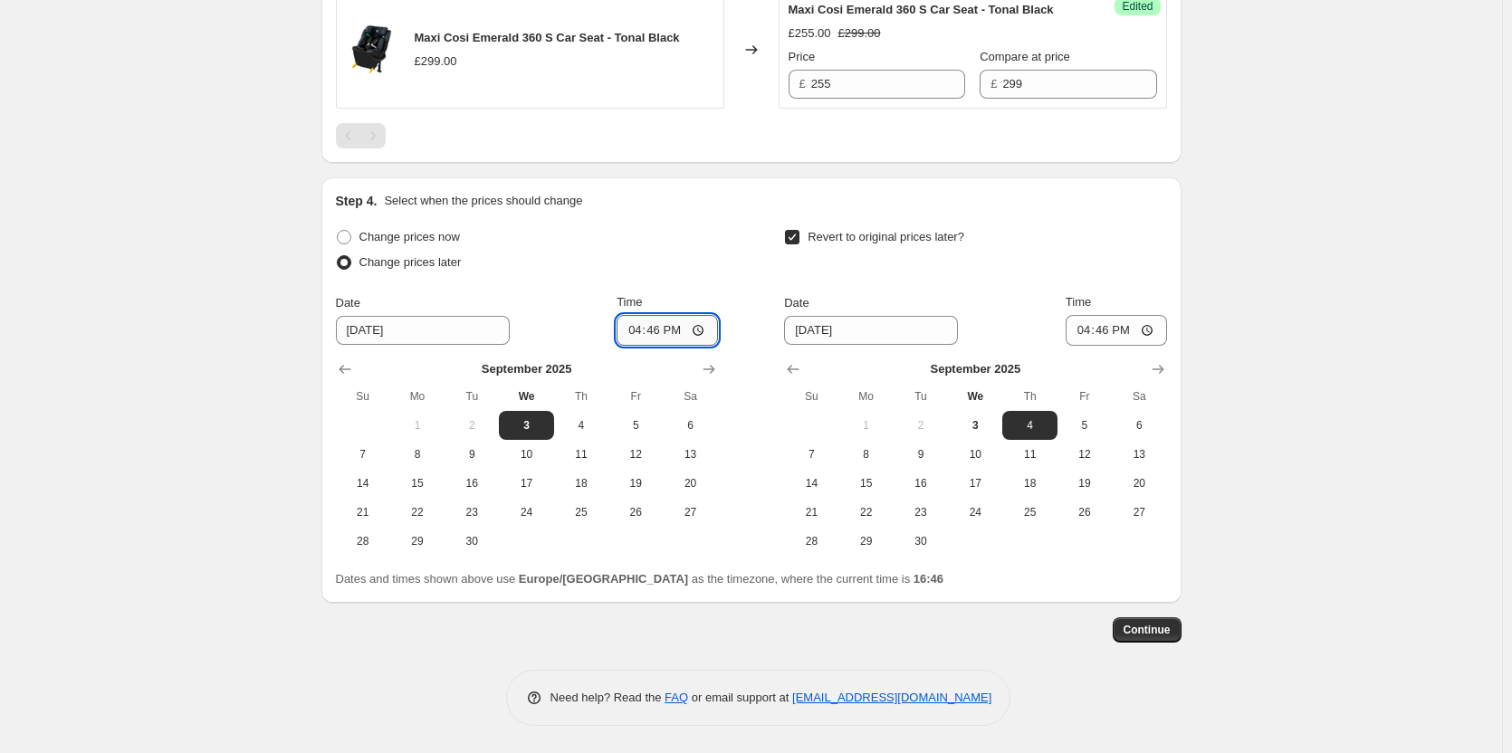
click at [666, 330] on input "16:46" at bounding box center [667, 330] width 101 height 31
type input "18:00"
click at [1108, 325] on input "16:46" at bounding box center [1116, 330] width 101 height 31
type input "06:00"
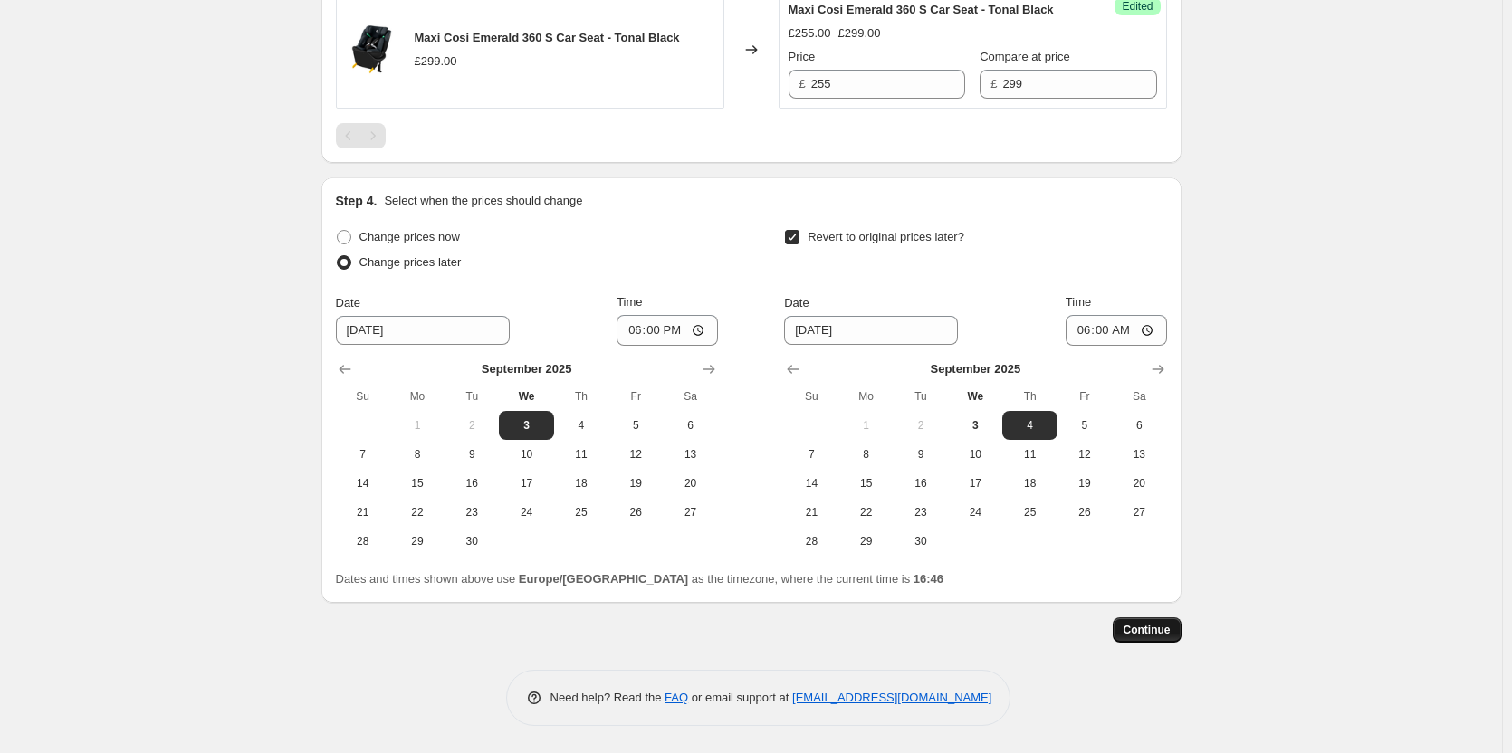
click at [1143, 637] on span "Continue" at bounding box center [1147, 630] width 47 height 14
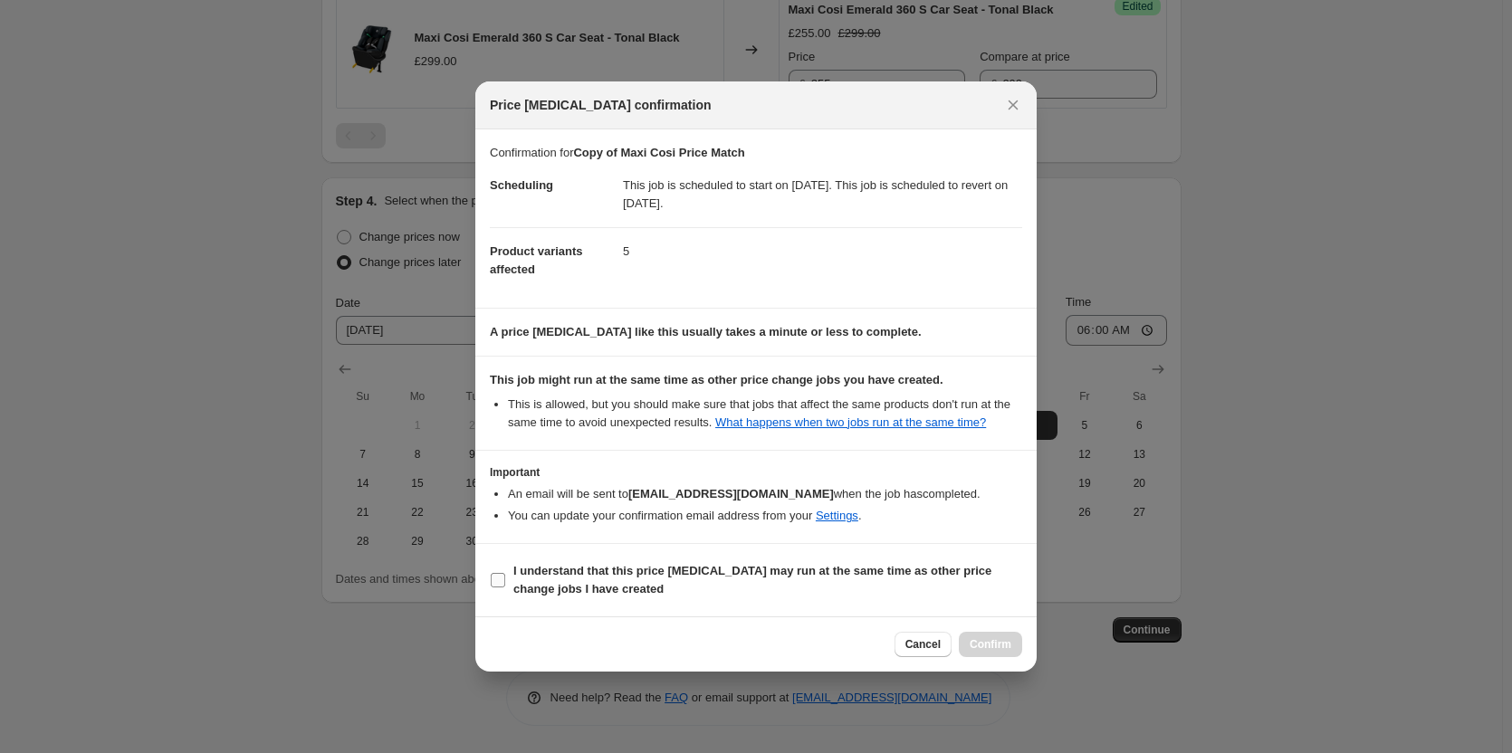
click at [672, 565] on b "I understand that this price change job may run at the same time as other price…" at bounding box center [752, 580] width 478 height 32
click at [505, 573] on input "I understand that this price change job may run at the same time as other price…" at bounding box center [498, 580] width 14 height 14
checkbox input "true"
click at [1007, 642] on span "Confirm" at bounding box center [991, 644] width 42 height 14
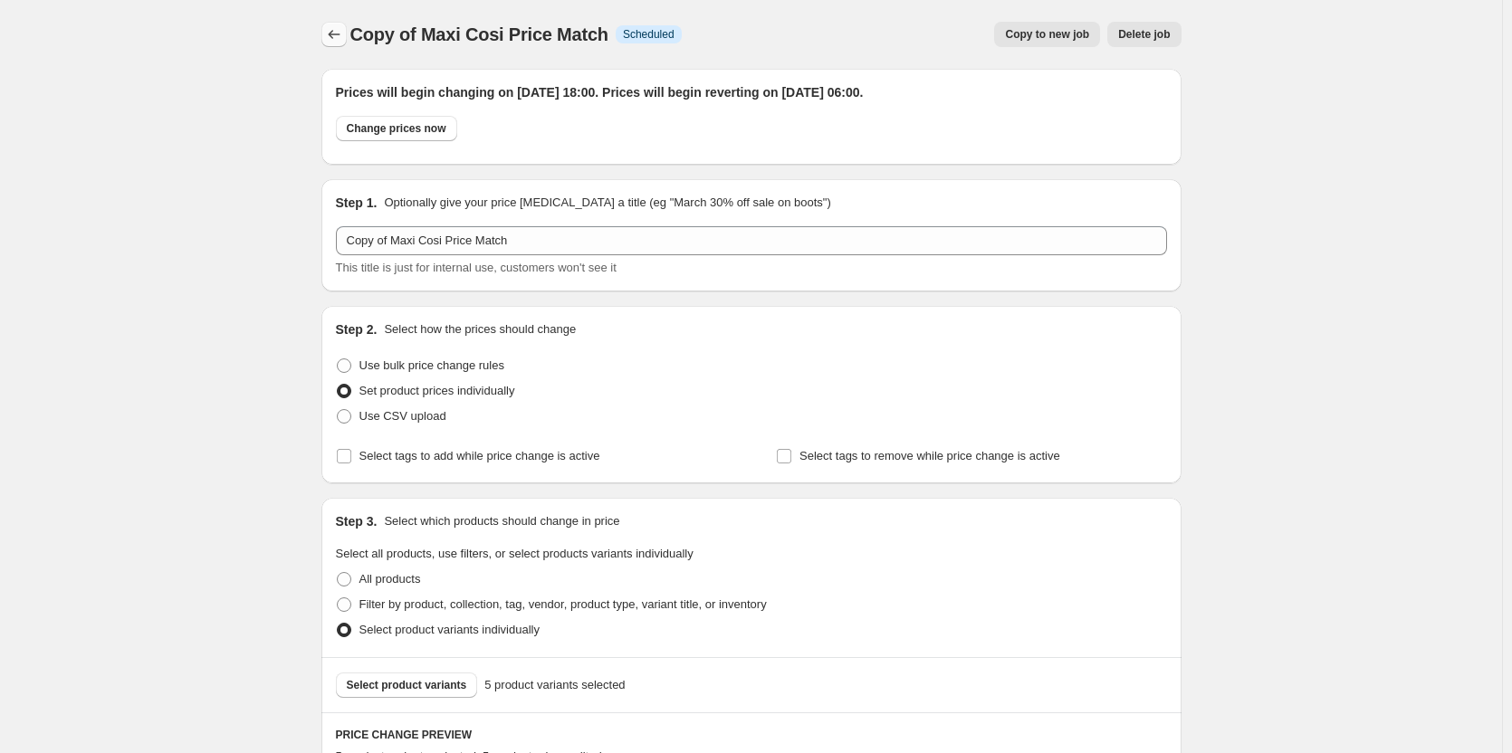
click at [343, 41] on icon "Price change jobs" at bounding box center [334, 34] width 18 height 18
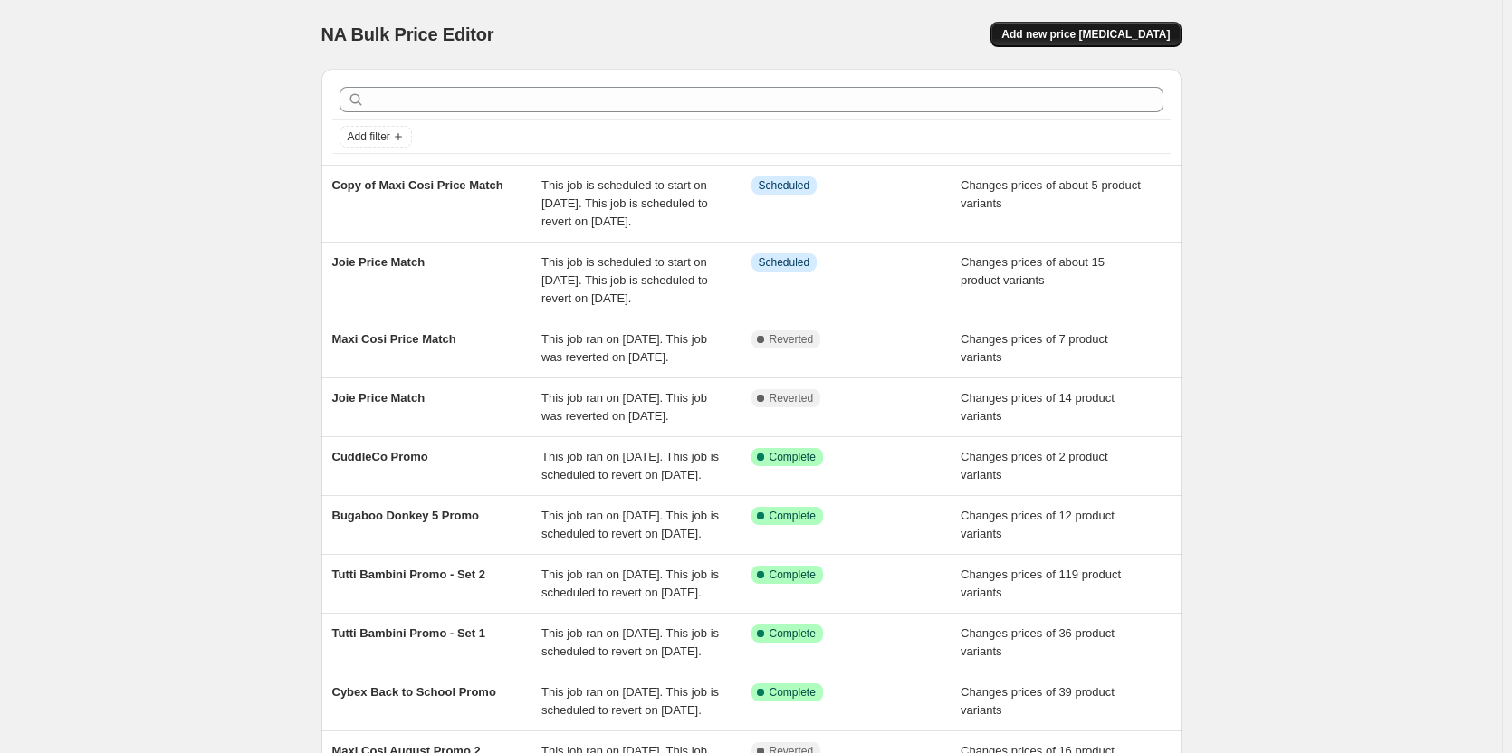
click at [1080, 26] on button "Add new price change job" at bounding box center [1086, 34] width 190 height 25
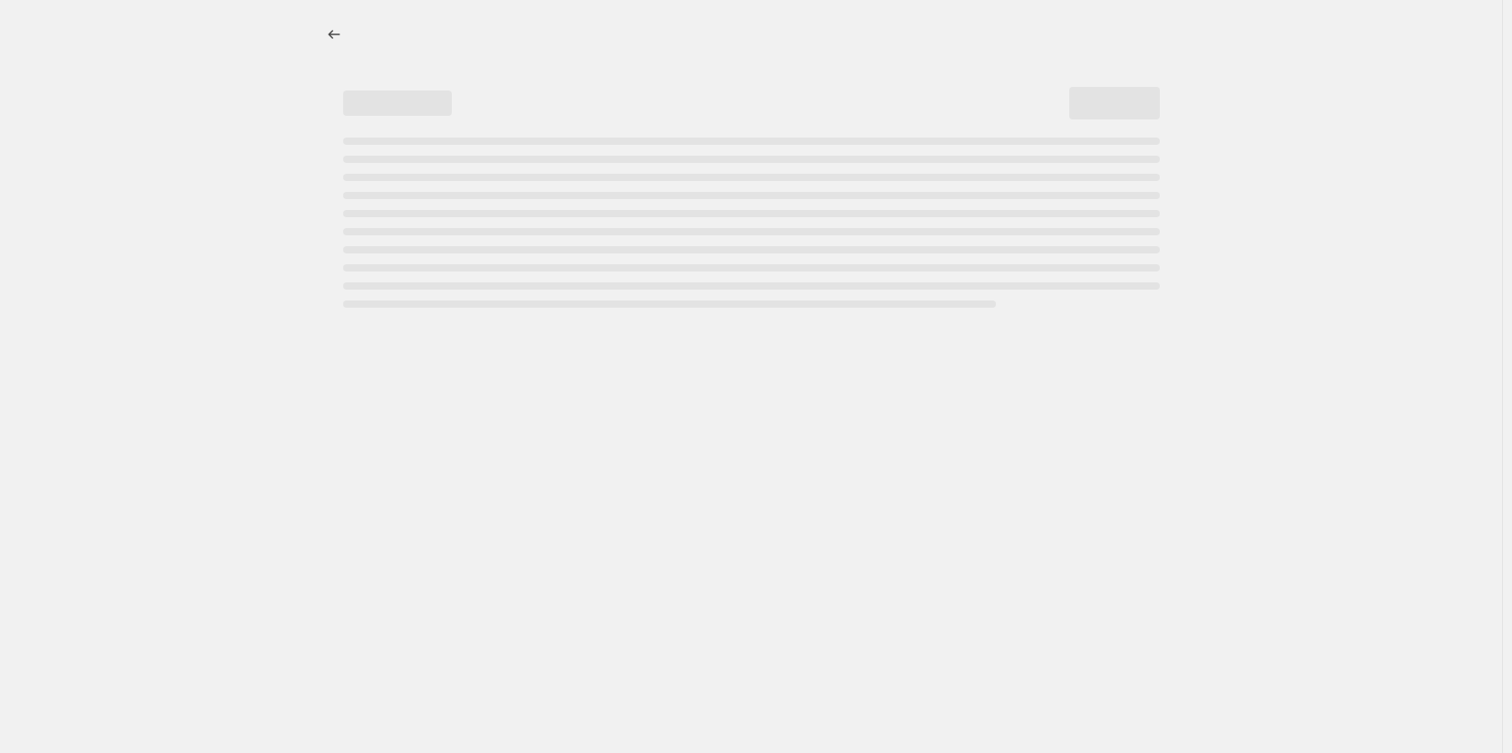
select select "percentage"
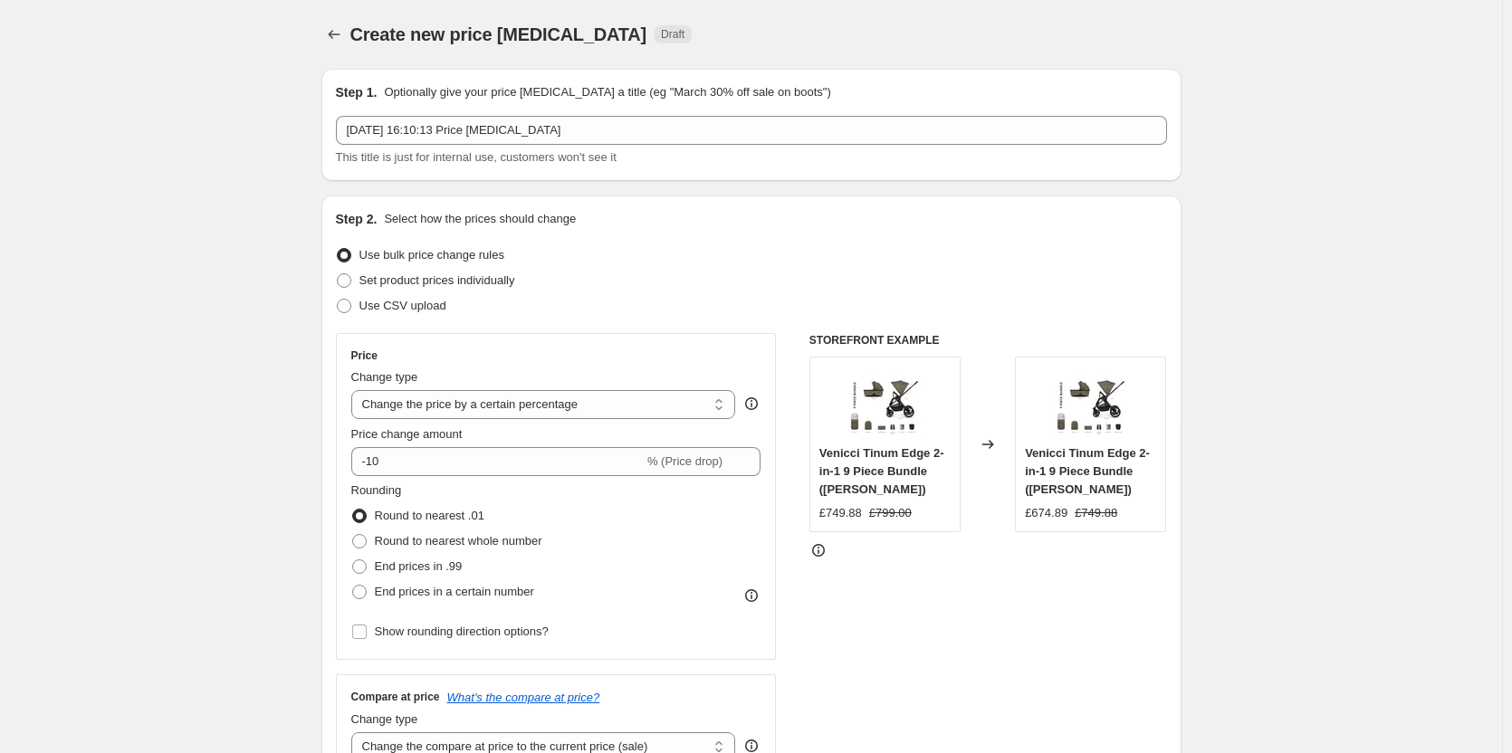
click at [0, 127] on html "Home Settings Plans Skip to content Create new price change job. This page is r…" at bounding box center [756, 376] width 1512 height 753
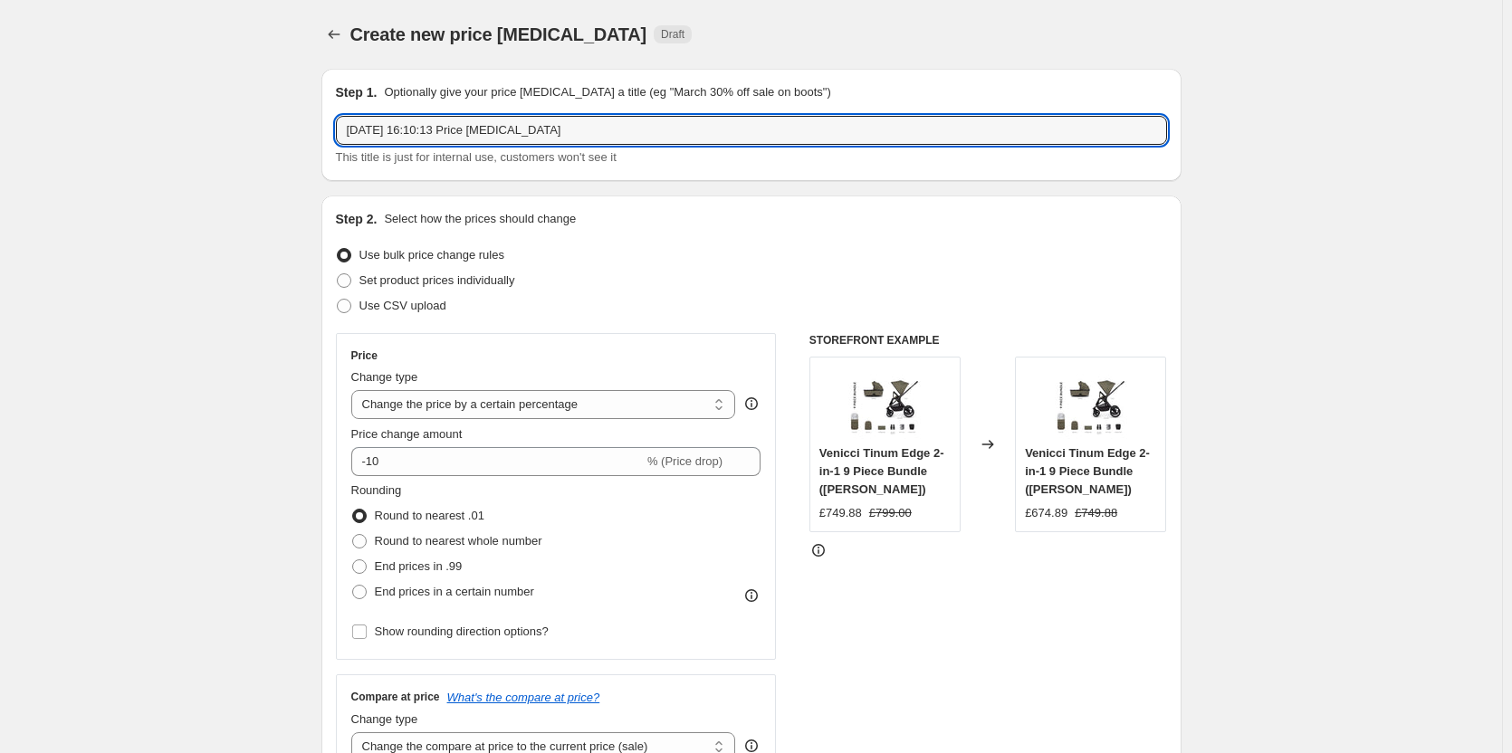
drag, startPoint x: 667, startPoint y: 122, endPoint x: 136, endPoint y: 114, distance: 531.6
type input "CuddleCo Price Match"
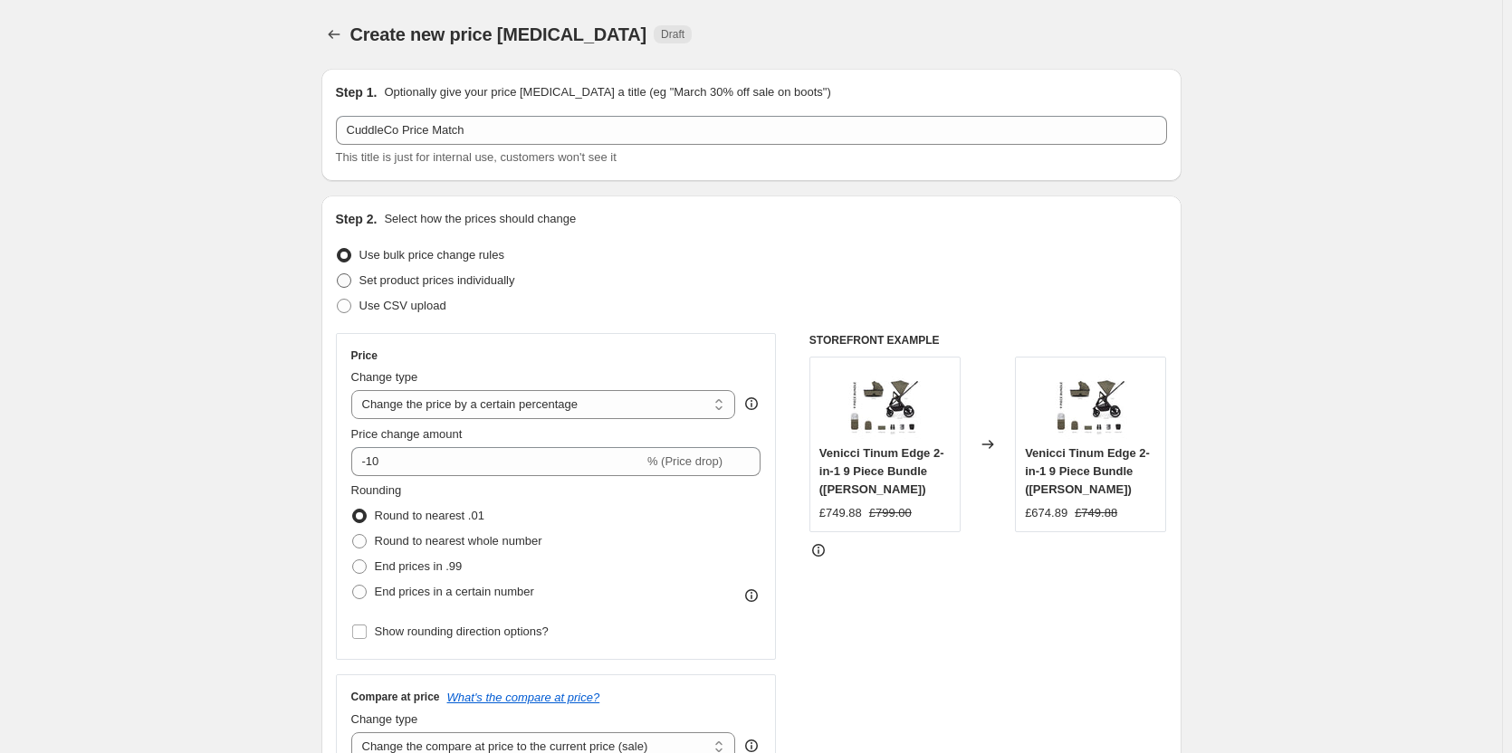
click at [394, 271] on label "Set product prices individually" at bounding box center [425, 280] width 179 height 25
click at [338, 273] on input "Set product prices individually" at bounding box center [337, 273] width 1 height 1
radio input "true"
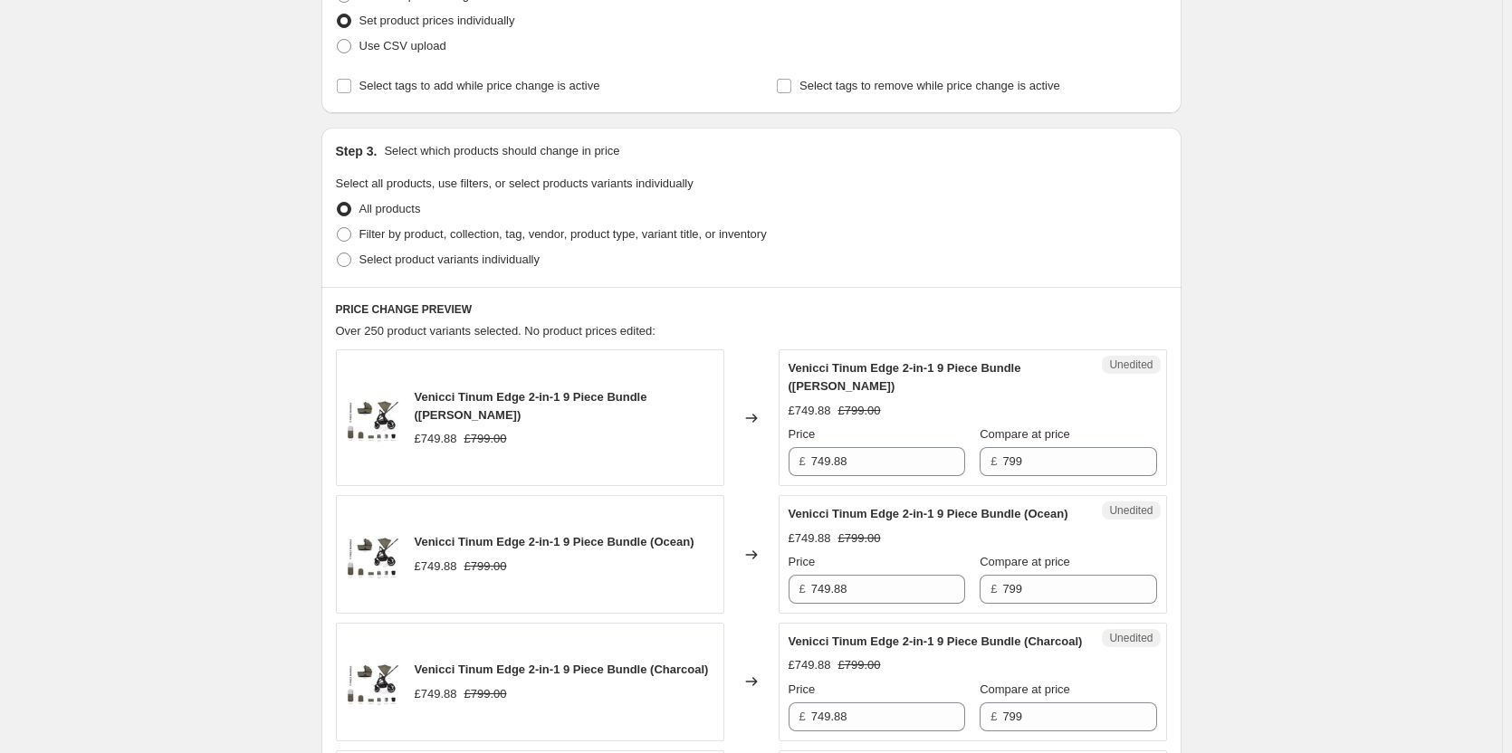
scroll to position [272, 0]
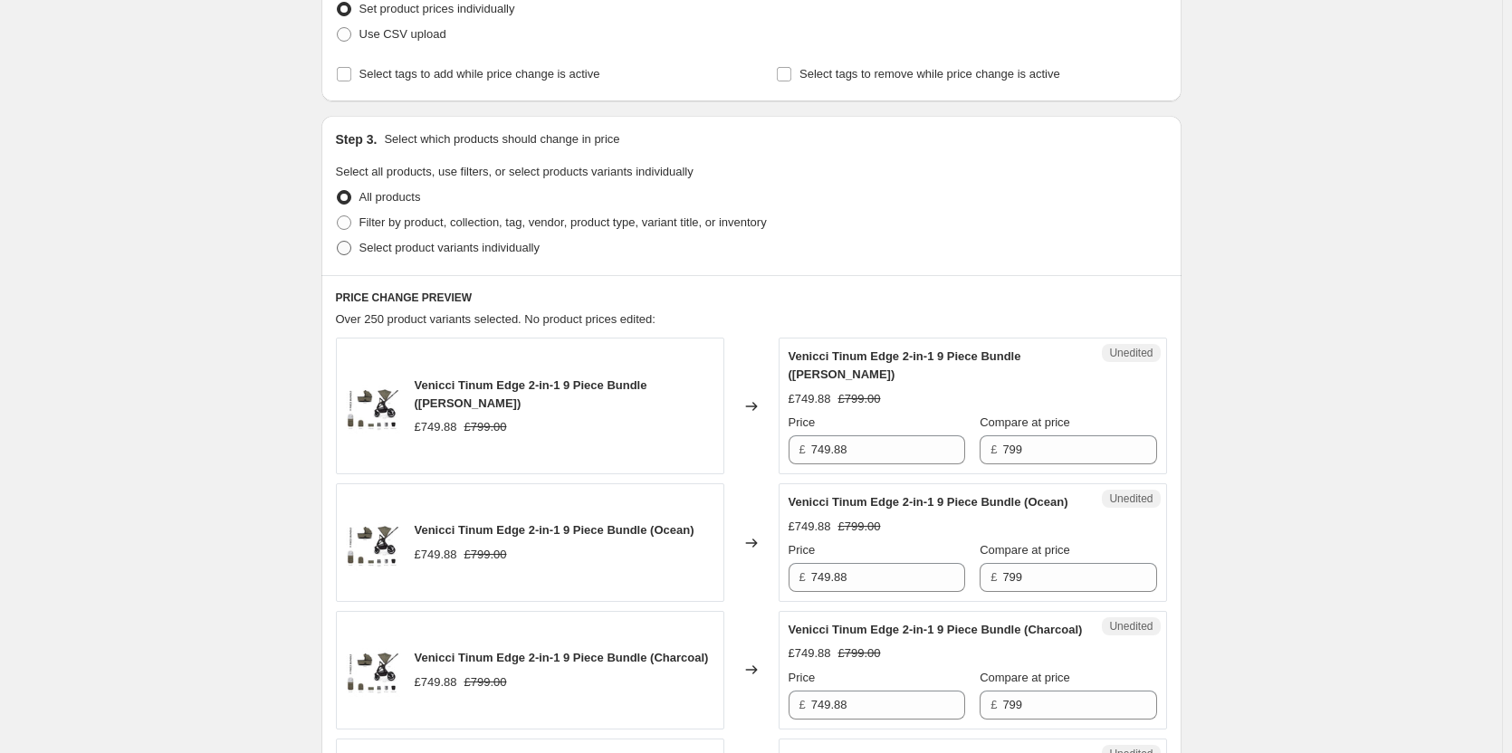
click at [444, 253] on span "Select product variants individually" at bounding box center [449, 248] width 180 height 14
click at [338, 242] on input "Select product variants individually" at bounding box center [337, 241] width 1 height 1
radio input "true"
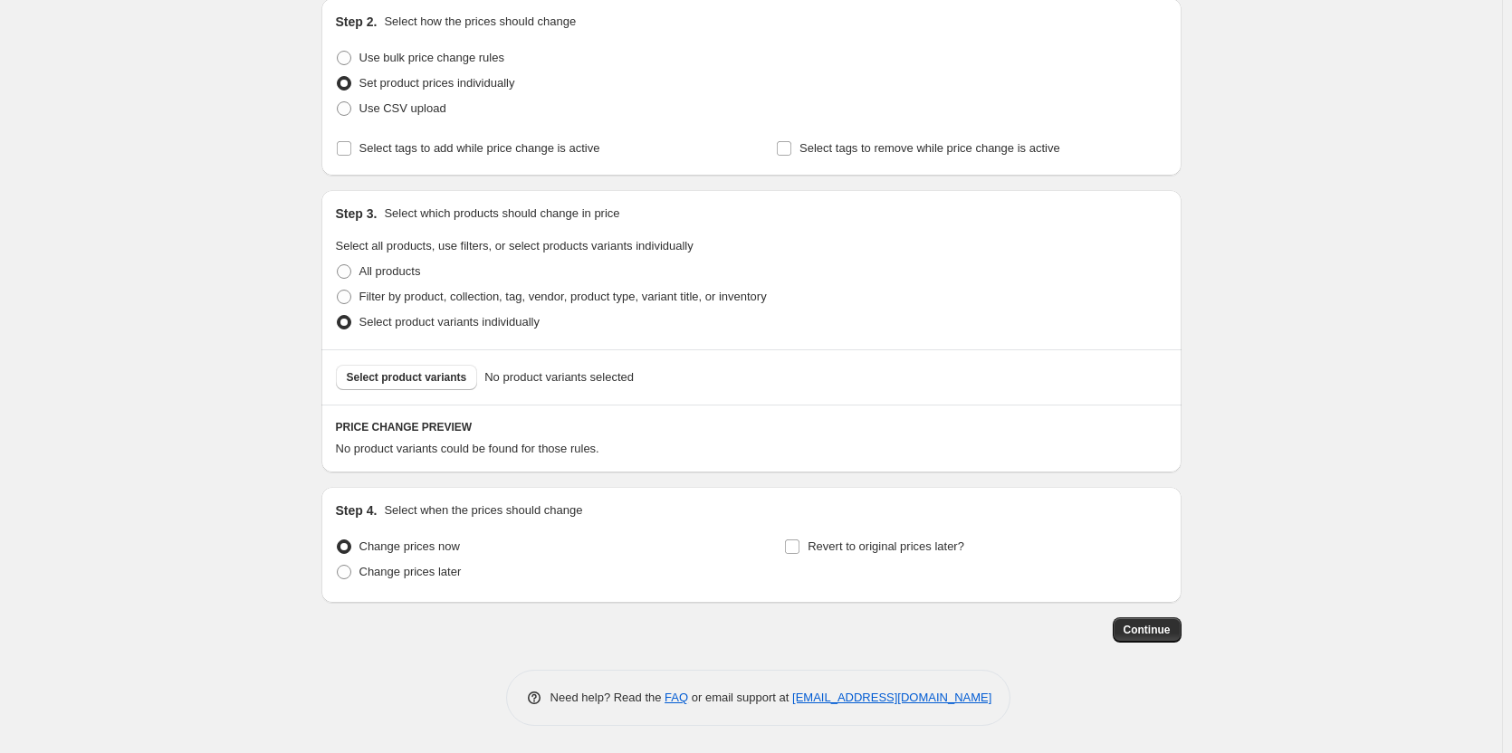
scroll to position [0, 0]
